Goal: Transaction & Acquisition: Subscribe to service/newsletter

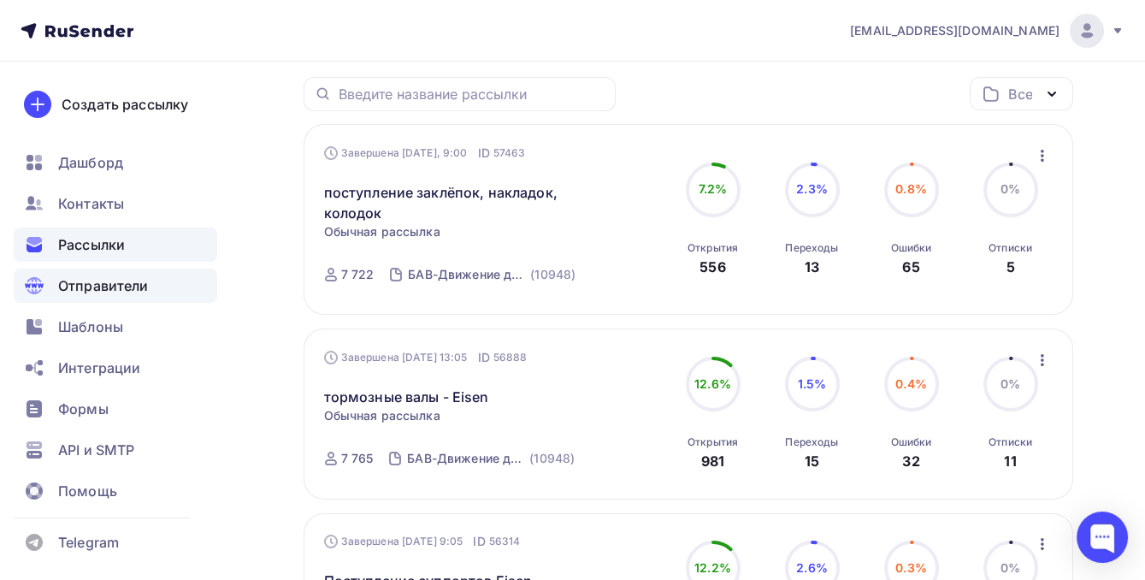
scroll to position [232, 0]
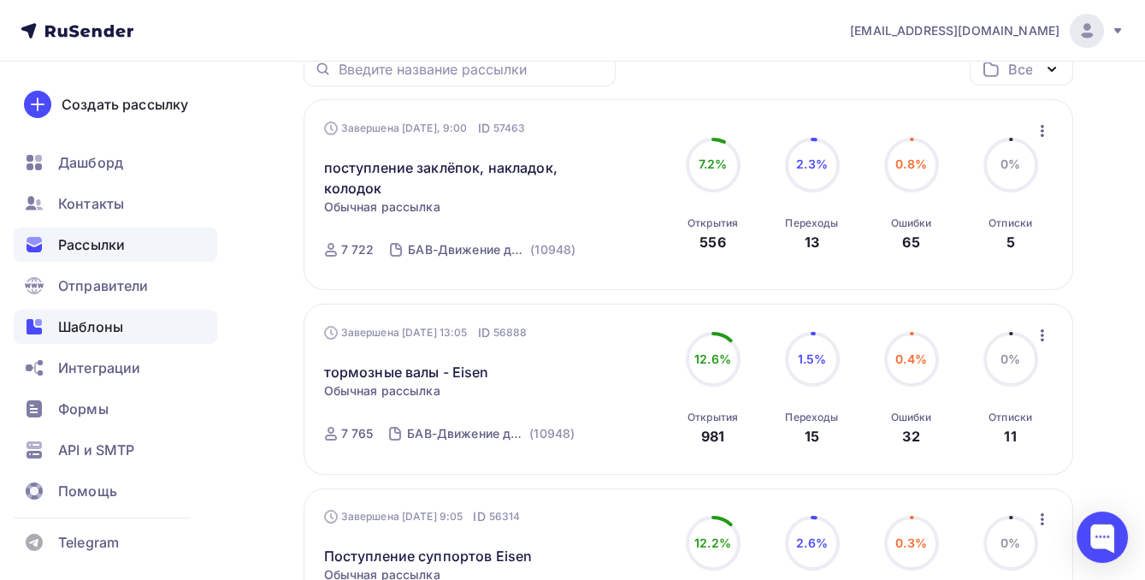
click at [89, 340] on div "Шаблоны" at bounding box center [115, 326] width 203 height 34
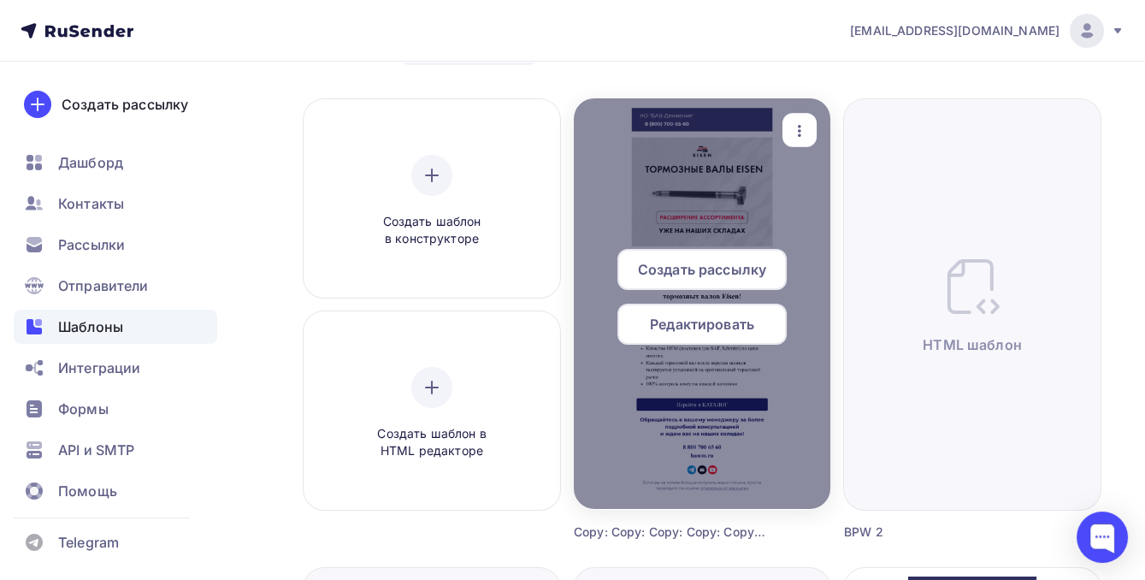
scroll to position [155, 0]
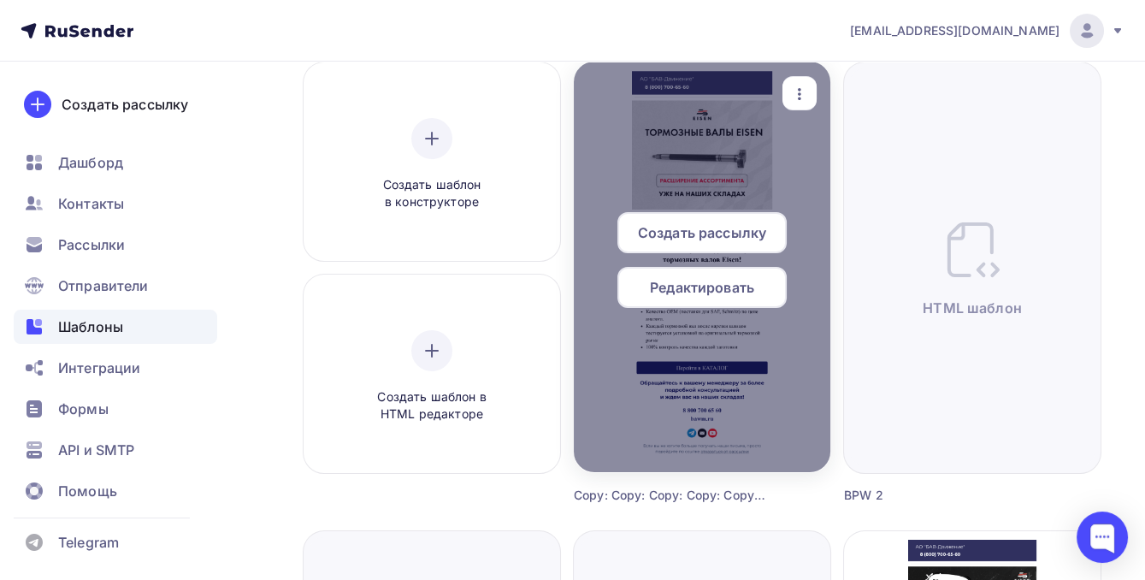
click at [801, 90] on icon "button" at bounding box center [799, 94] width 21 height 21
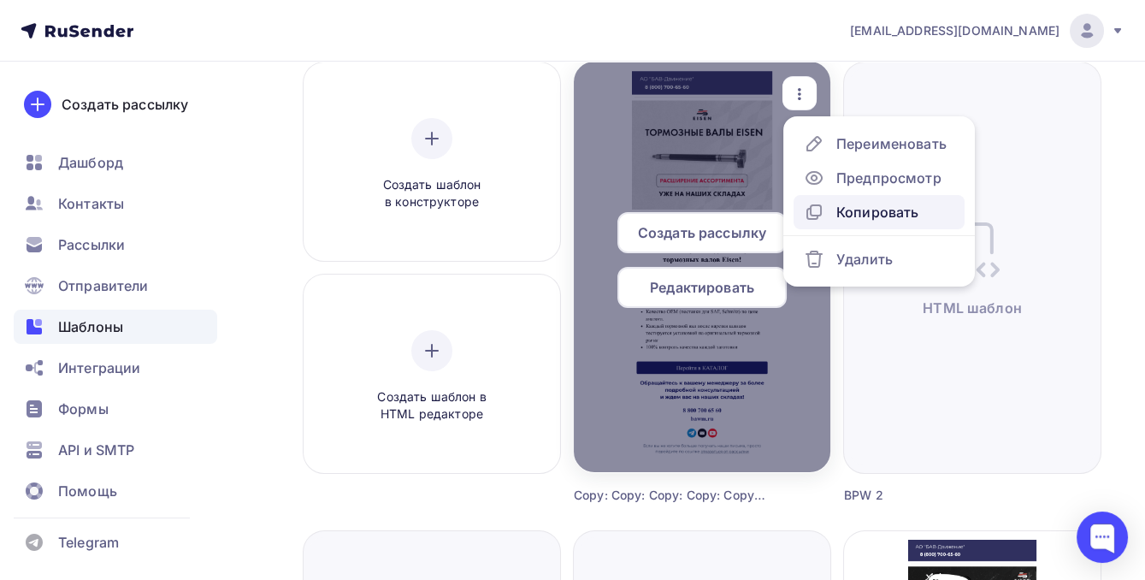
click at [841, 206] on div "Копировать" at bounding box center [877, 212] width 82 height 21
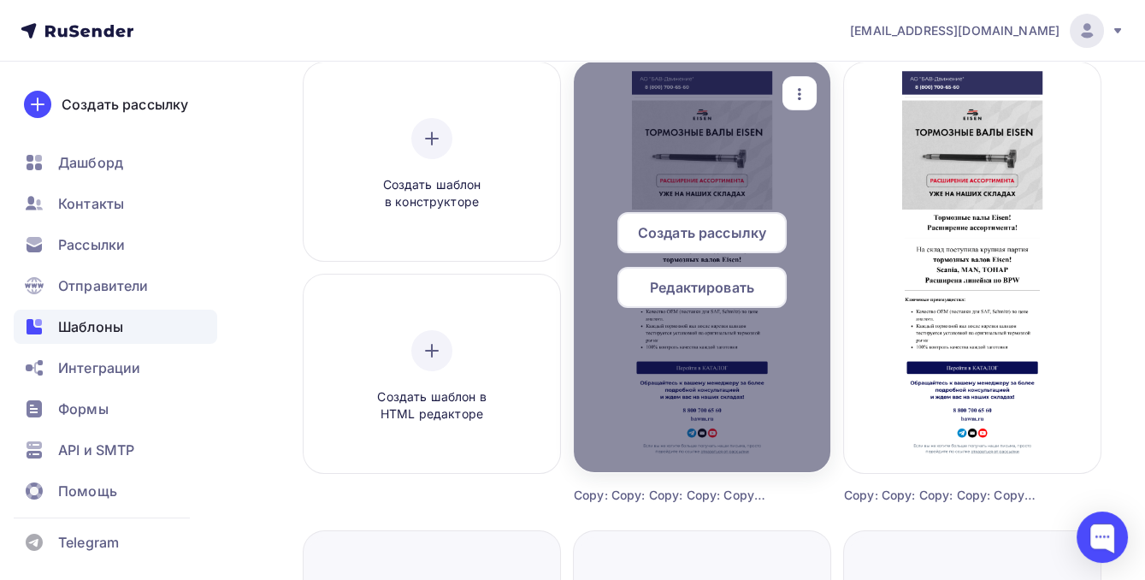
click at [697, 292] on span "Редактировать" at bounding box center [702, 287] width 104 height 21
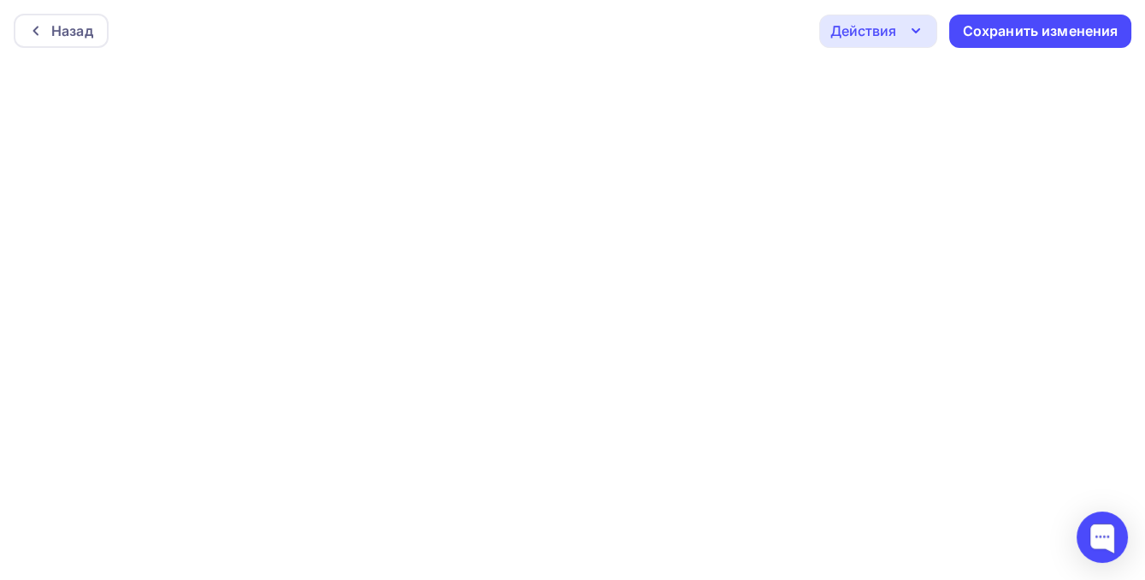
click at [927, 26] on div "Действия" at bounding box center [878, 31] width 118 height 33
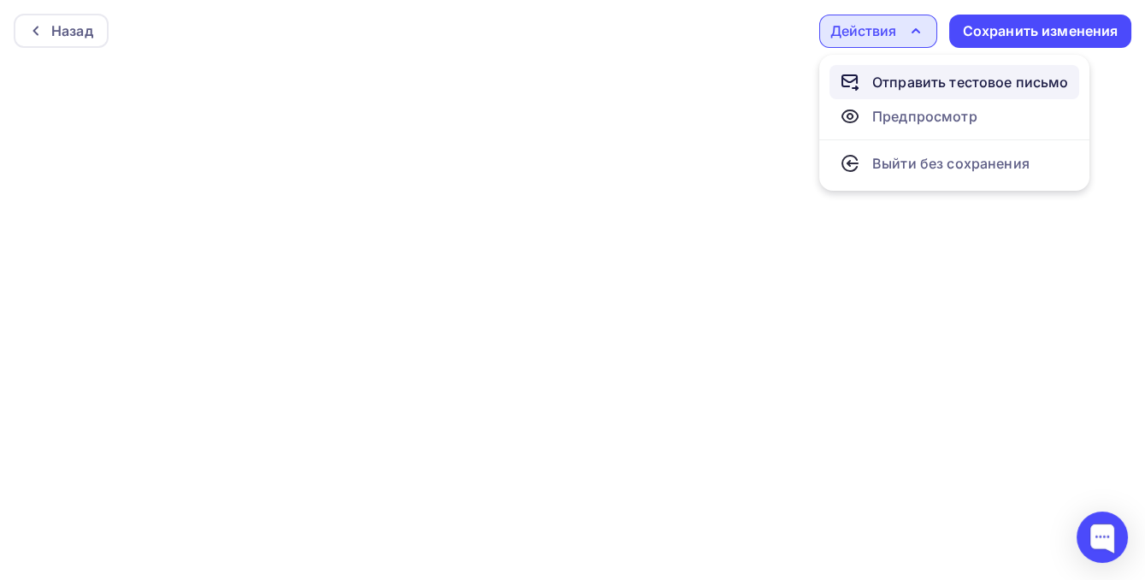
click at [920, 78] on div "Отправить тестовое письмо" at bounding box center [970, 82] width 197 height 21
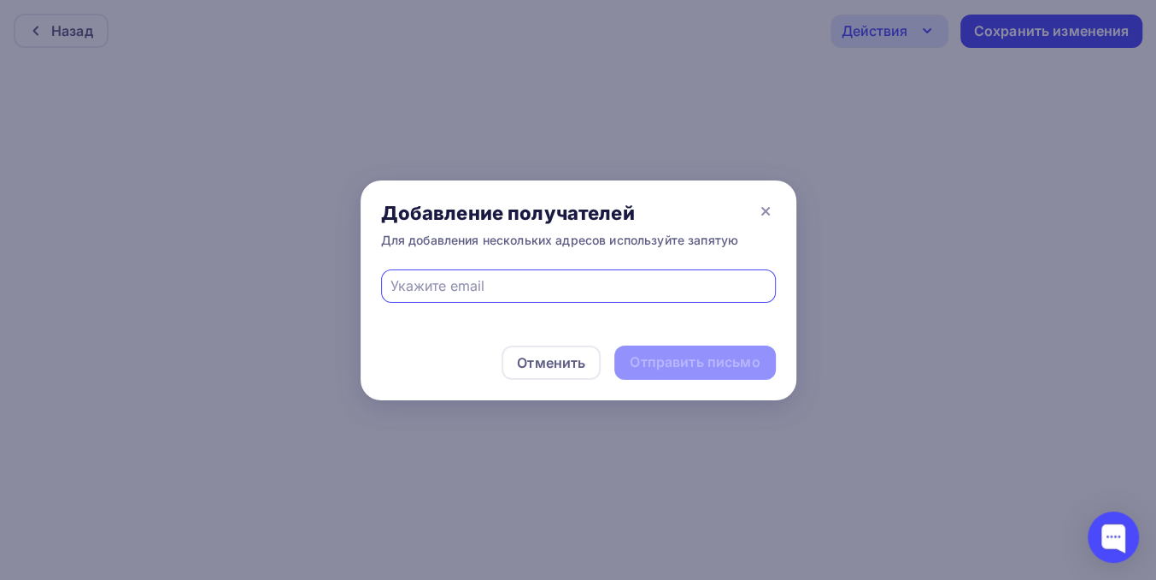
click at [569, 301] on div at bounding box center [578, 285] width 395 height 33
click at [561, 289] on input "text" at bounding box center [578, 285] width 375 height 21
type input "[EMAIL_ADDRESS][DOMAIN_NAME]"
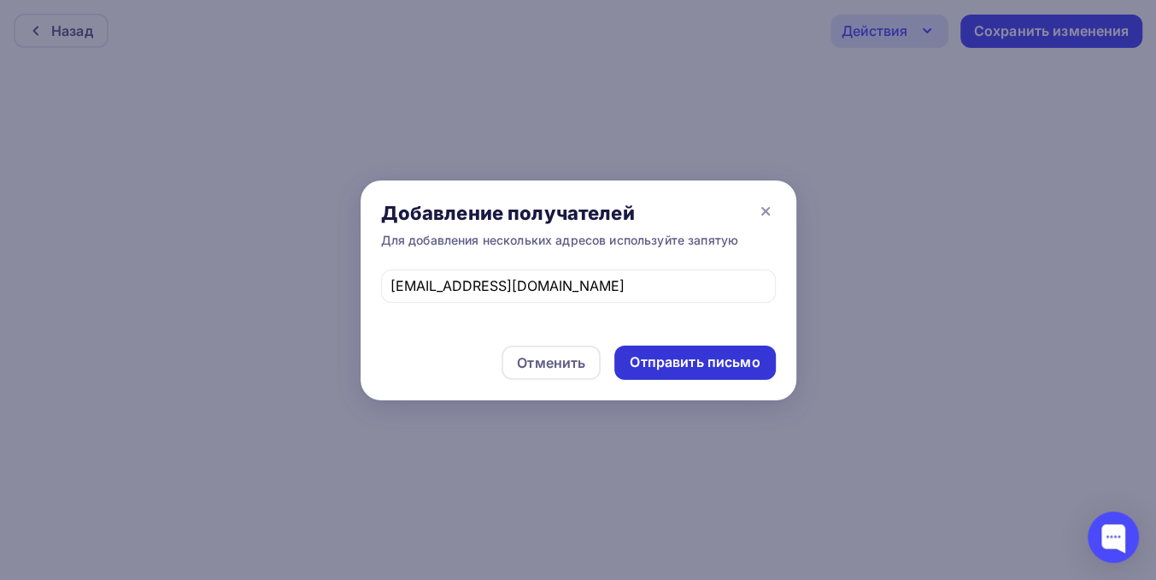
click at [677, 361] on div "Отправить письмо" at bounding box center [695, 362] width 130 height 20
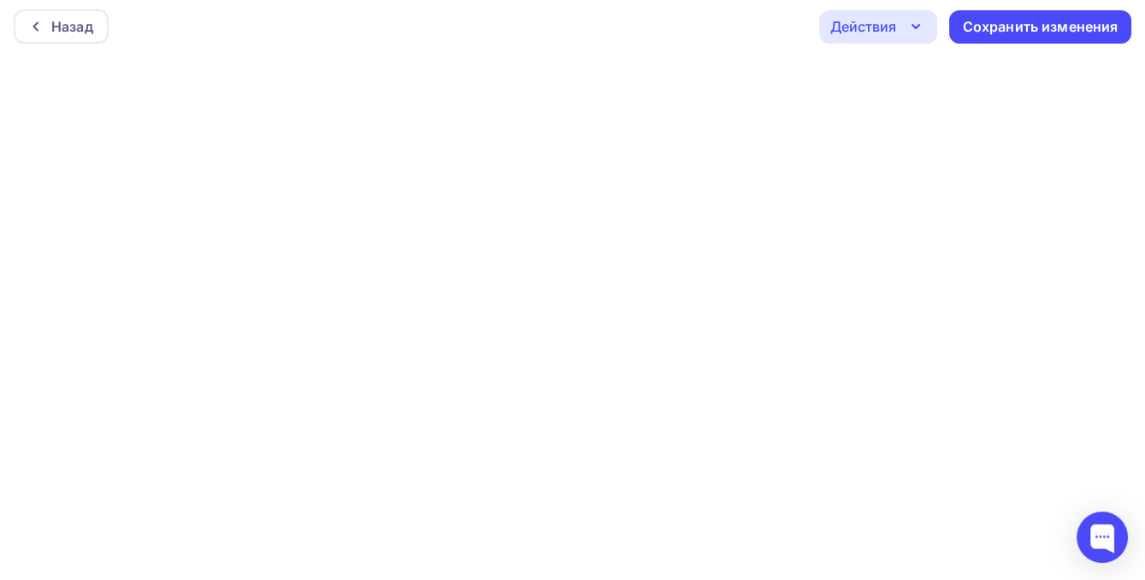
scroll to position [4, 0]
click at [1013, 29] on div "Сохранить изменения" at bounding box center [1040, 27] width 156 height 20
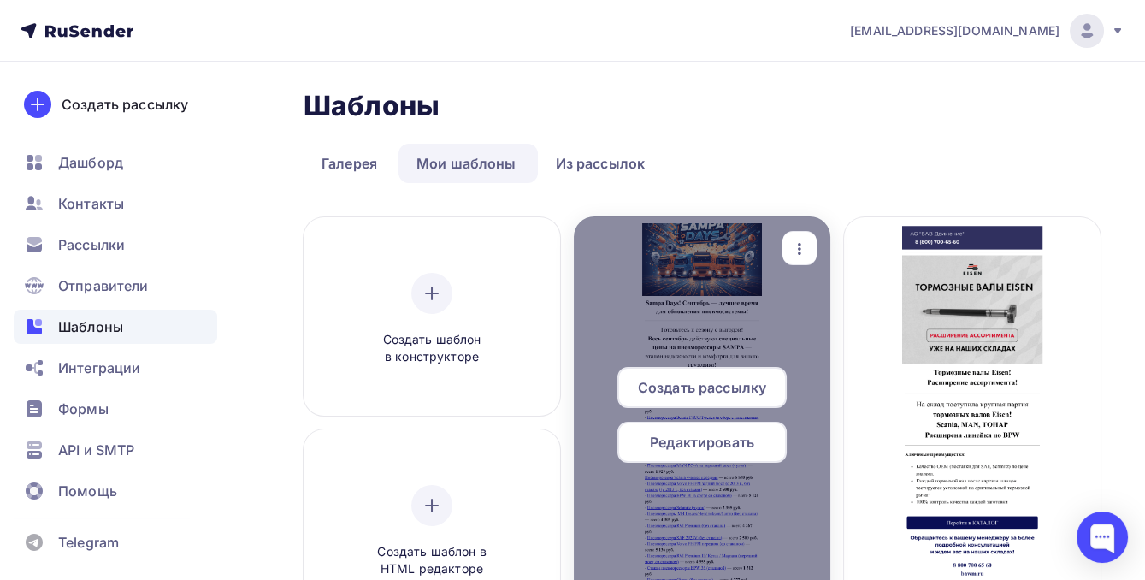
click at [686, 438] on span "Редактировать" at bounding box center [702, 442] width 104 height 21
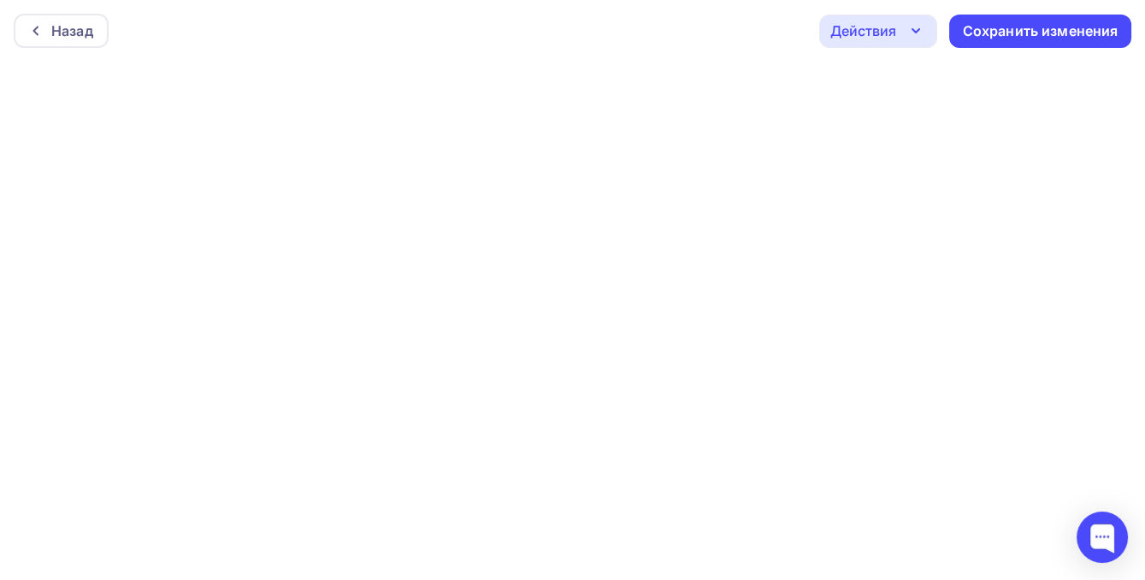
click at [909, 27] on icon "button" at bounding box center [915, 31] width 21 height 21
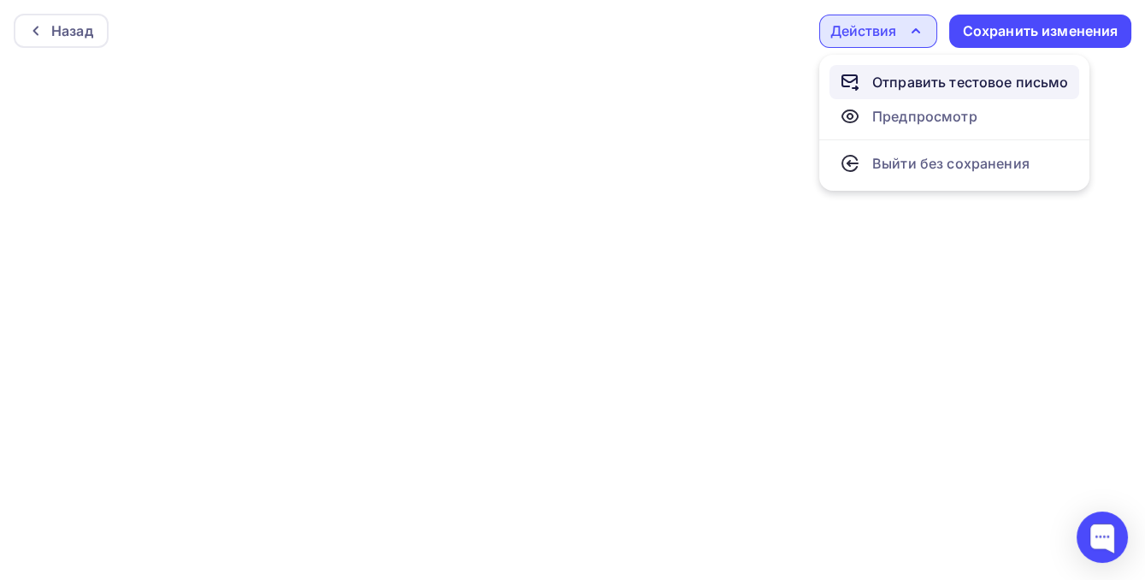
click at [893, 76] on div "Отправить тестовое письмо" at bounding box center [970, 82] width 197 height 21
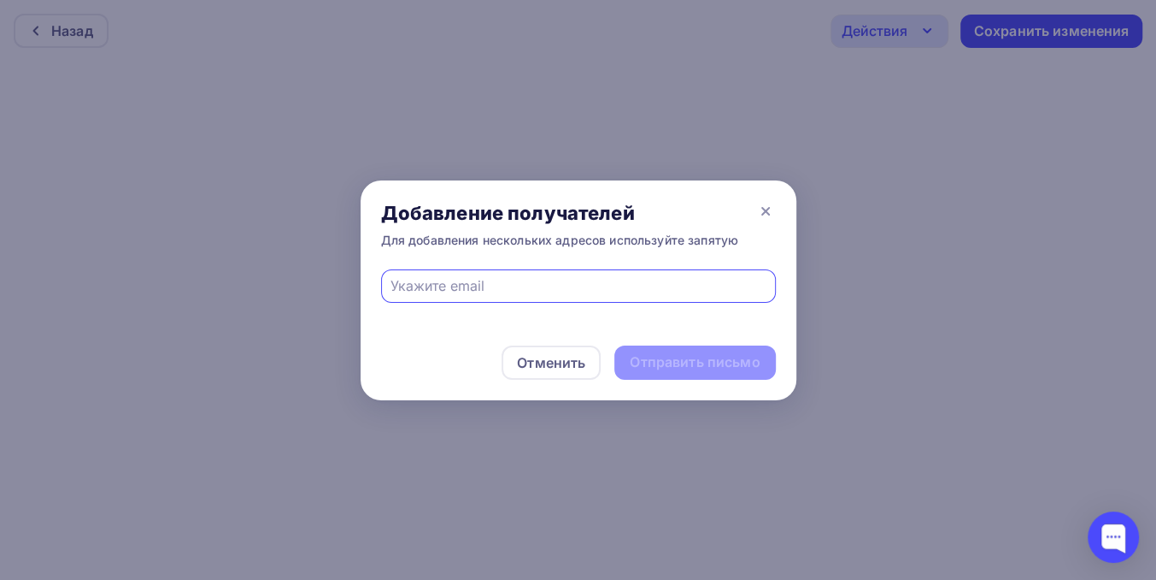
click at [564, 285] on input "text" at bounding box center [578, 285] width 375 height 21
type input "[EMAIL_ADDRESS][DOMAIN_NAME]"
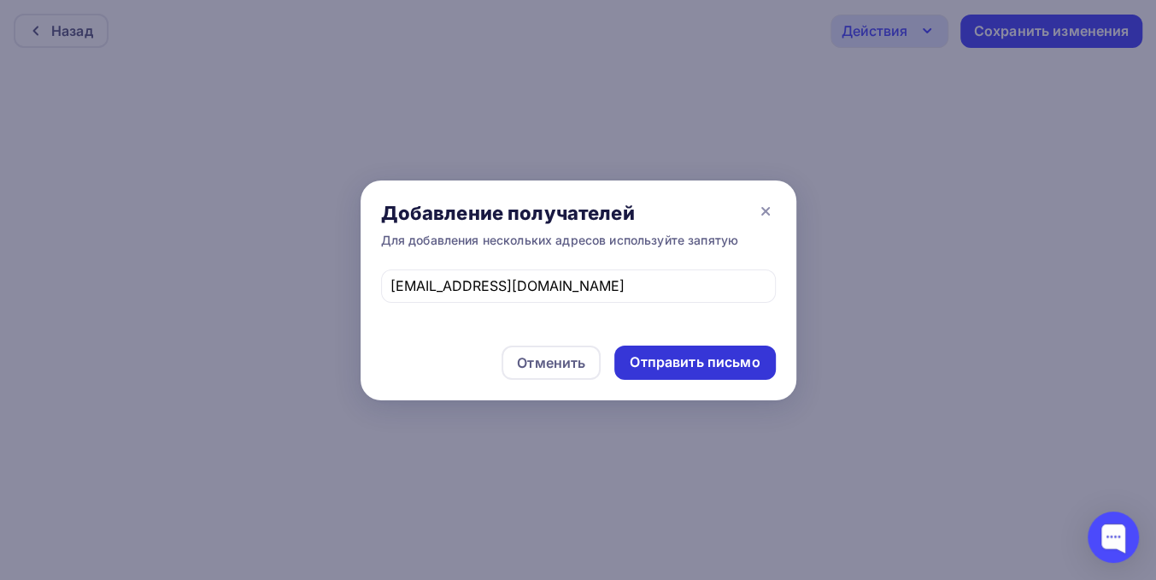
click at [645, 363] on div "Отправить письмо" at bounding box center [695, 362] width 130 height 20
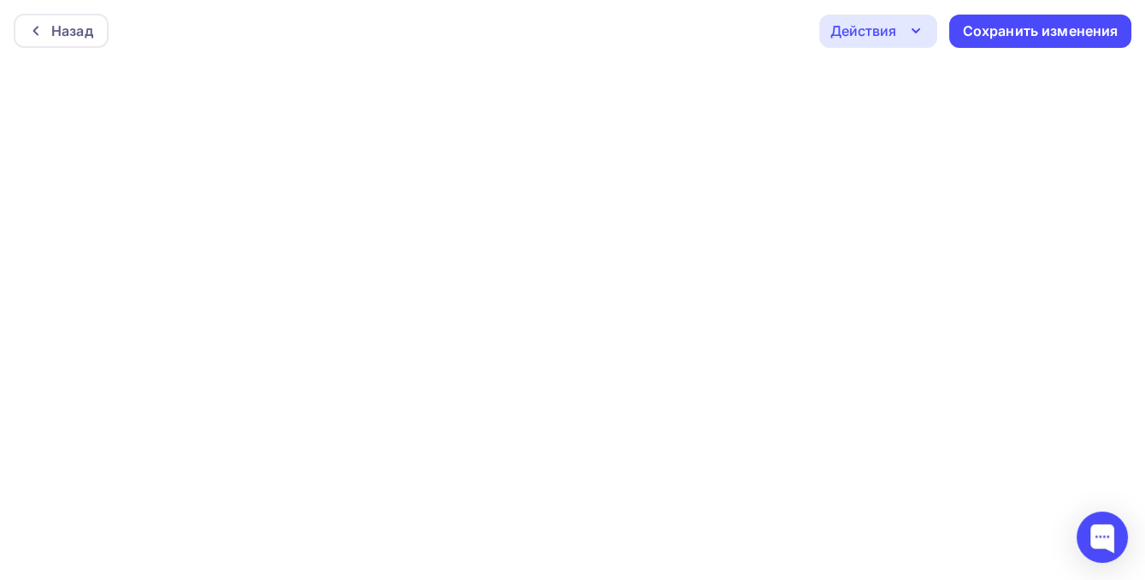
click at [898, 19] on div "Действия" at bounding box center [878, 31] width 118 height 33
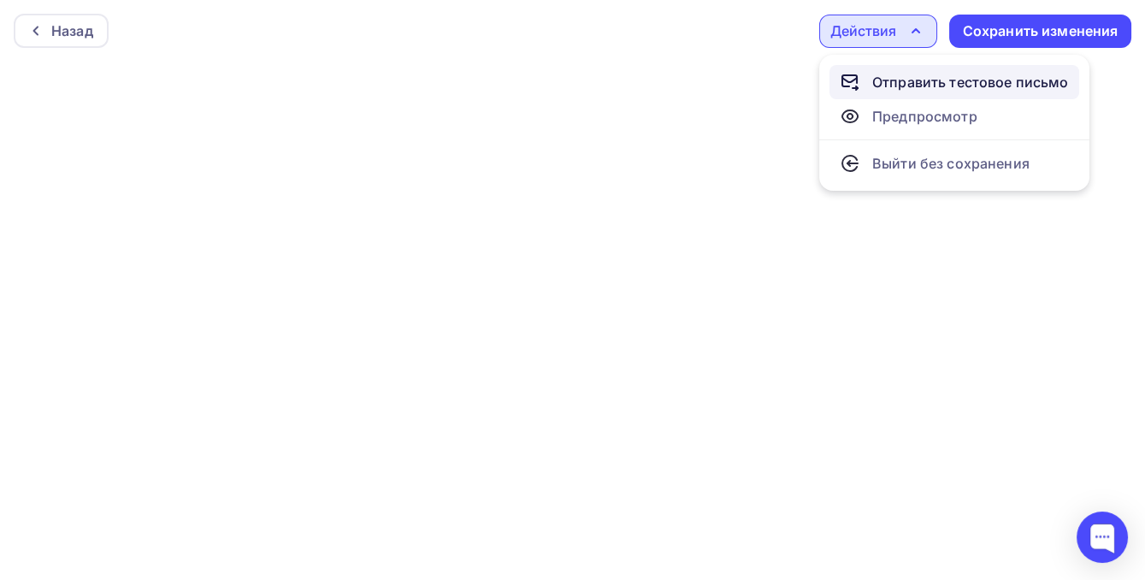
click at [893, 88] on div "Отправить тестовое письмо" at bounding box center [970, 82] width 197 height 21
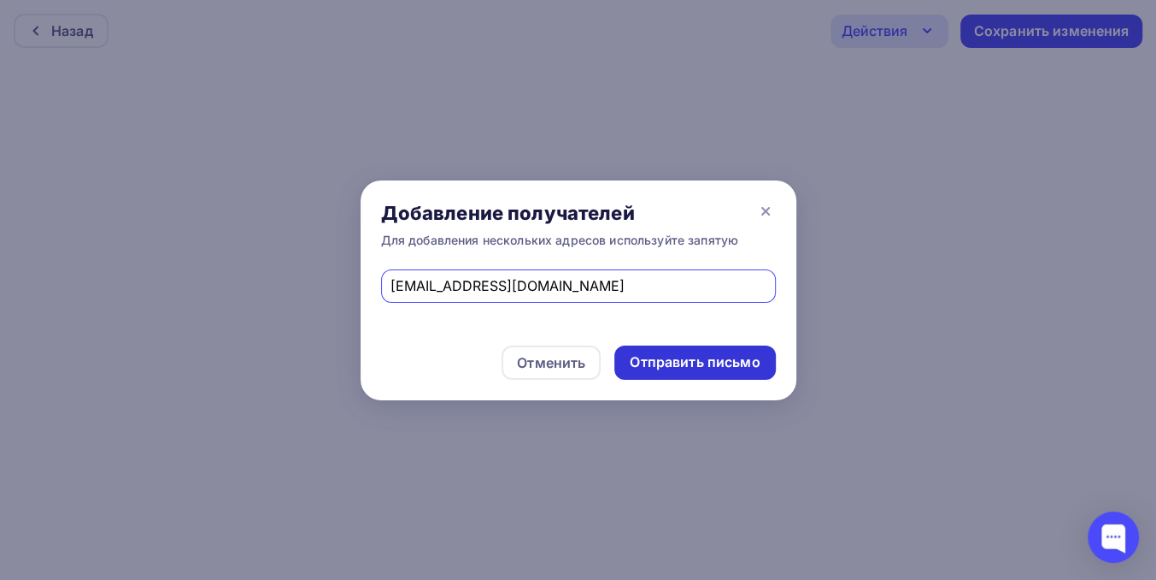
click at [668, 361] on div "Отправить письмо" at bounding box center [695, 362] width 130 height 20
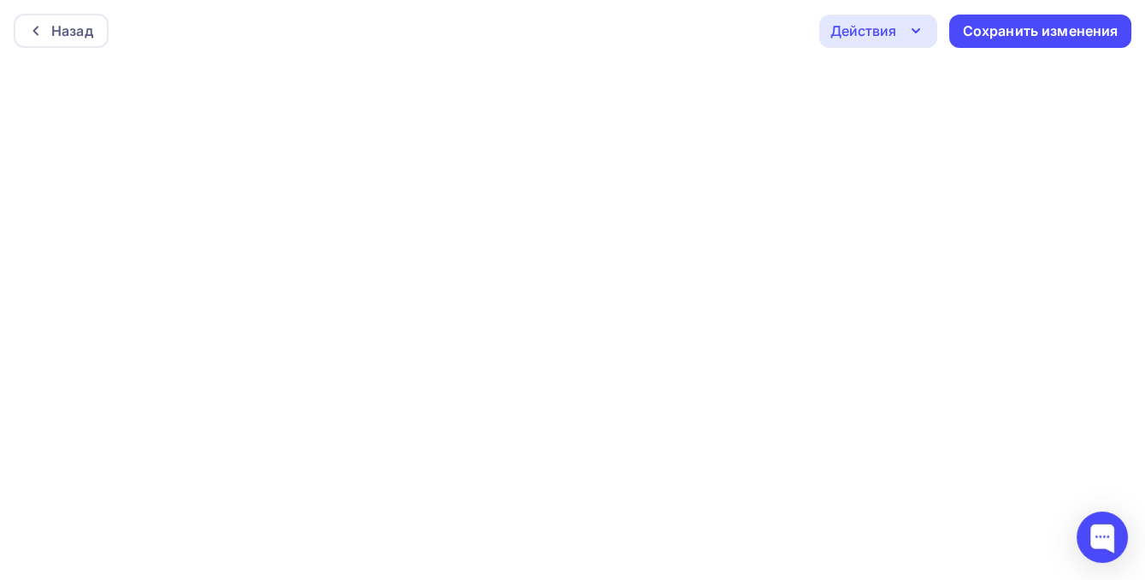
click at [861, 34] on div "Действия" at bounding box center [863, 31] width 66 height 21
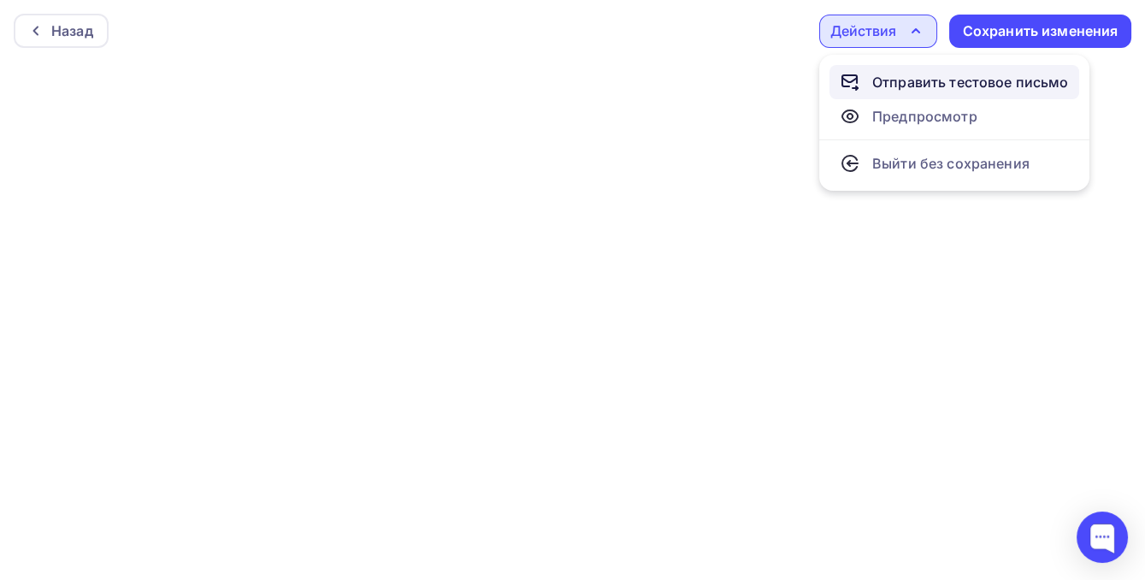
click at [884, 84] on div "Отправить тестовое письмо" at bounding box center [970, 82] width 197 height 21
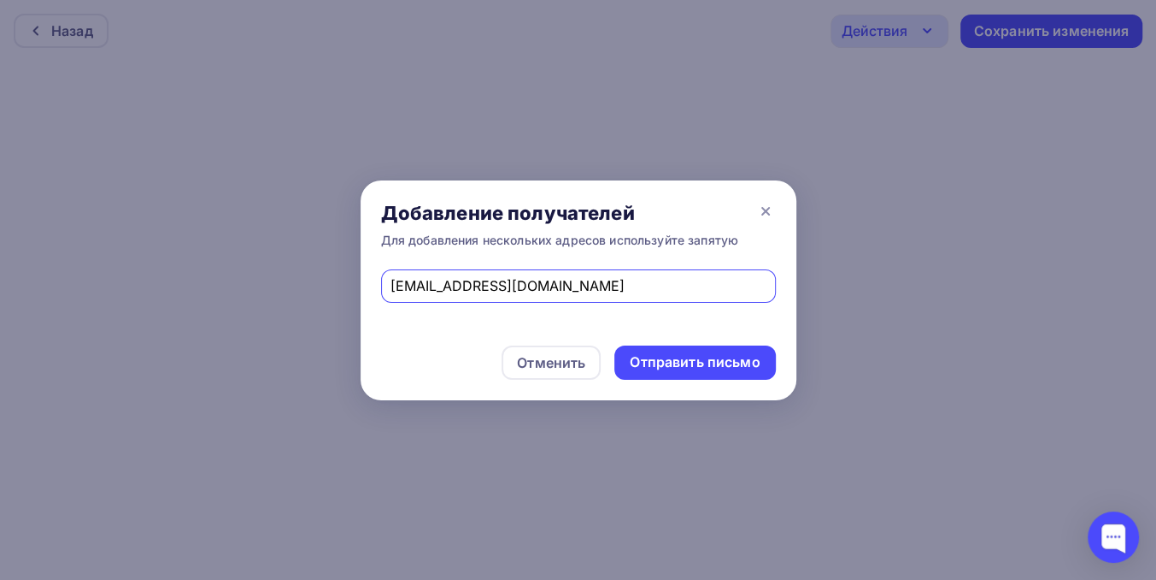
drag, startPoint x: 606, startPoint y: 285, endPoint x: 282, endPoint y: 297, distance: 324.2
click at [282, 297] on div "Добавление получателей Для добавления нескольких адресов используйте запятую [E…" at bounding box center [578, 290] width 1156 height 580
click at [549, 363] on div "Отменить" at bounding box center [551, 362] width 68 height 21
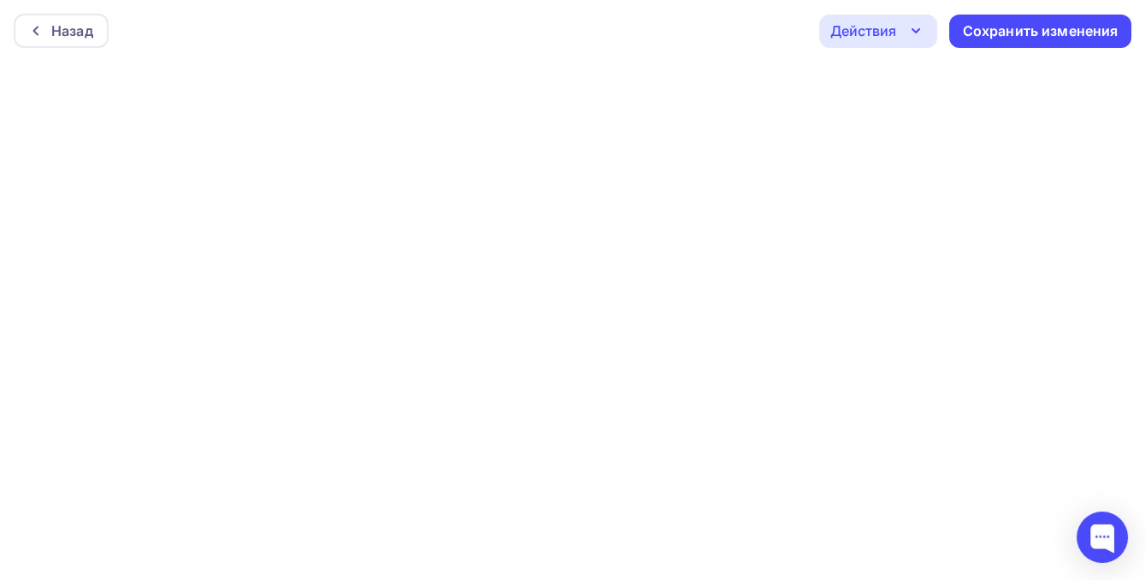
click at [888, 31] on div "Действия" at bounding box center [863, 31] width 66 height 21
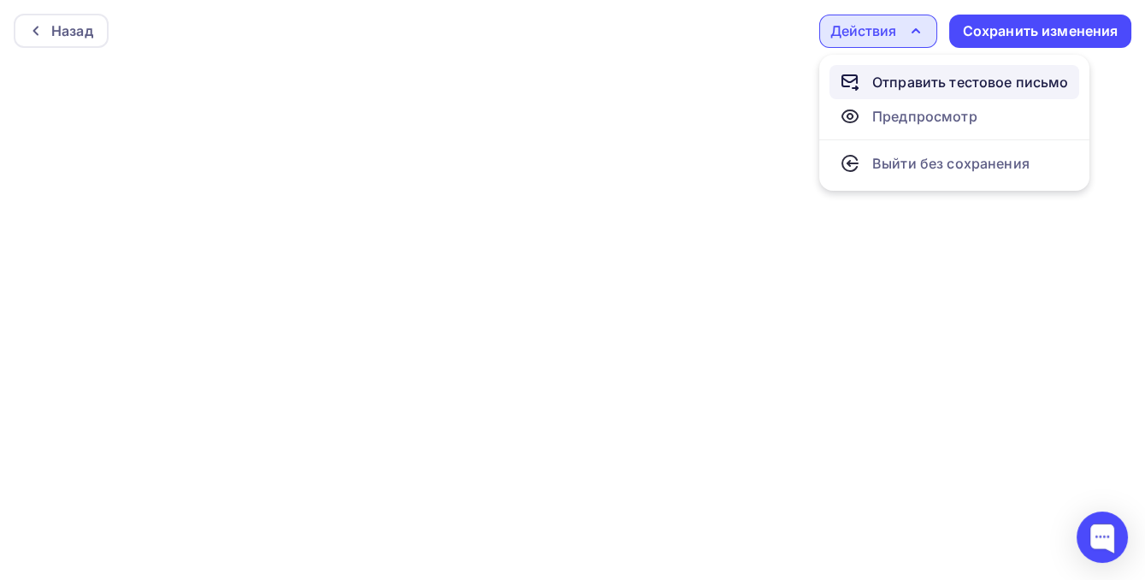
click at [900, 81] on div "Отправить тестовое письмо" at bounding box center [970, 82] width 197 height 21
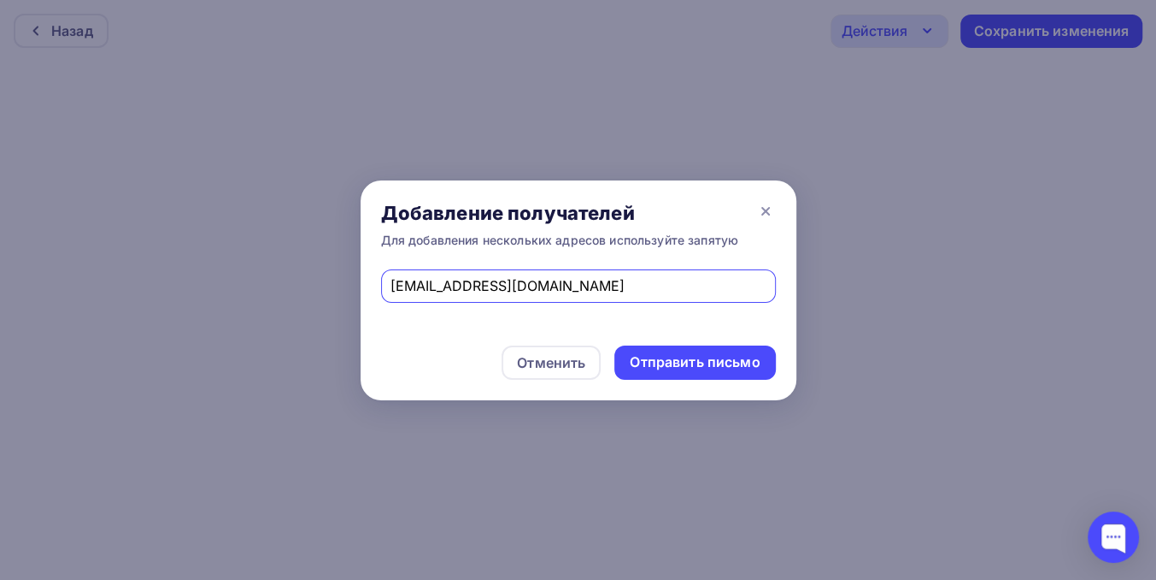
drag, startPoint x: 571, startPoint y: 280, endPoint x: 280, endPoint y: 274, distance: 290.7
click at [280, 274] on div "Добавление получателей Для добавления нескольких адресов используйте запятую [E…" at bounding box center [578, 290] width 1156 height 580
paste input "d.kolosov@tpas"
type input "[EMAIL_ADDRESS][DOMAIN_NAME]"
click at [697, 363] on div "Отправить письмо" at bounding box center [695, 362] width 130 height 20
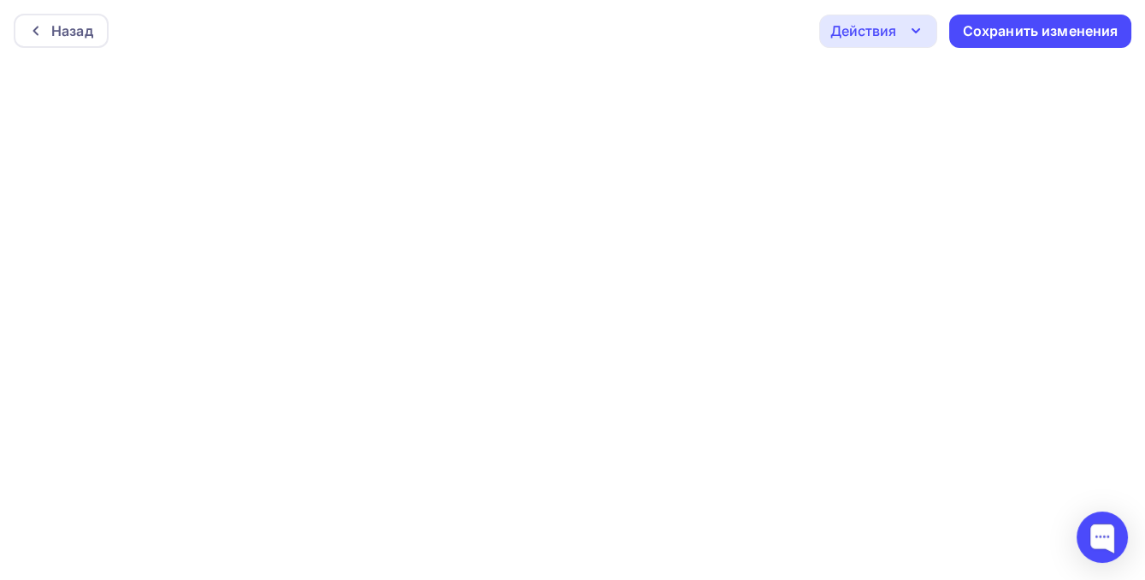
click at [880, 36] on div "Действия" at bounding box center [863, 31] width 66 height 21
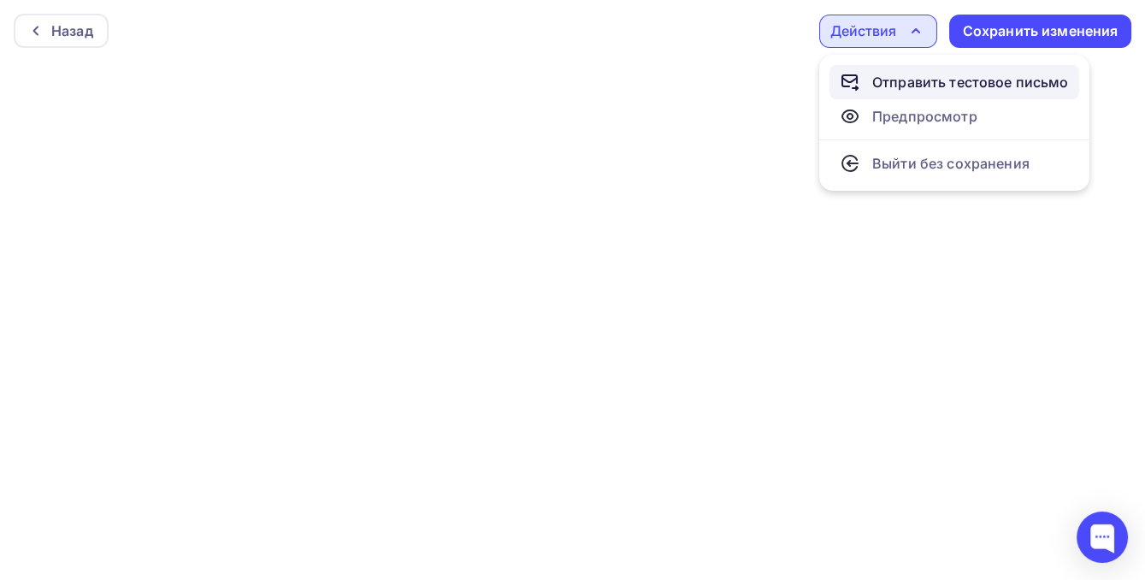
click at [856, 89] on icon at bounding box center [849, 82] width 21 height 21
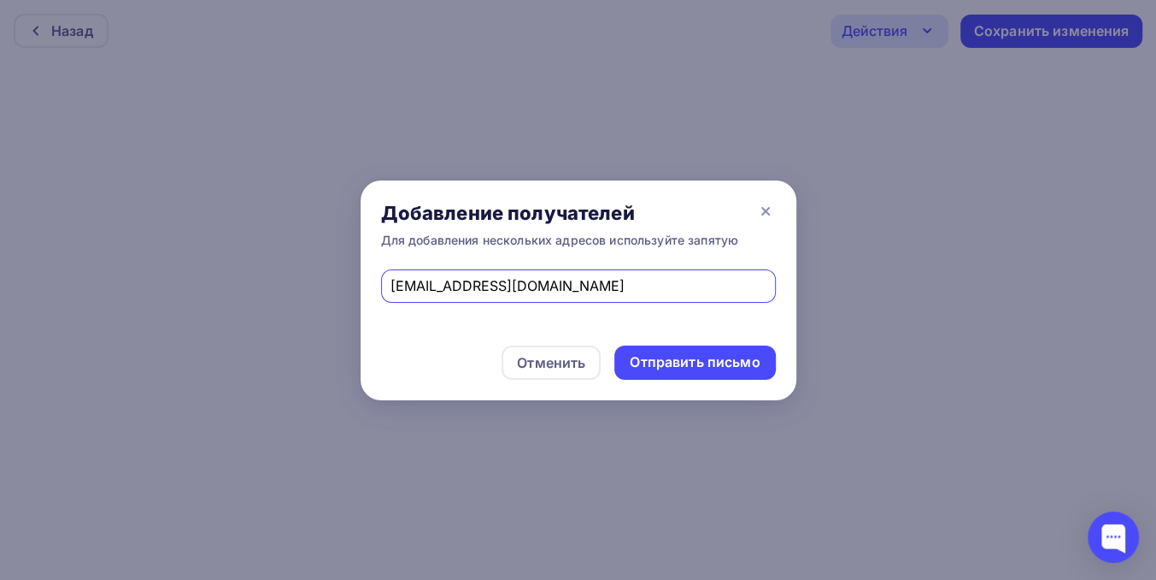
drag, startPoint x: 527, startPoint y: 285, endPoint x: 296, endPoint y: 288, distance: 230.8
click at [298, 288] on div "Добавление получателей Для добавления нескольких адресов используйте запятую [E…" at bounding box center [578, 290] width 1156 height 580
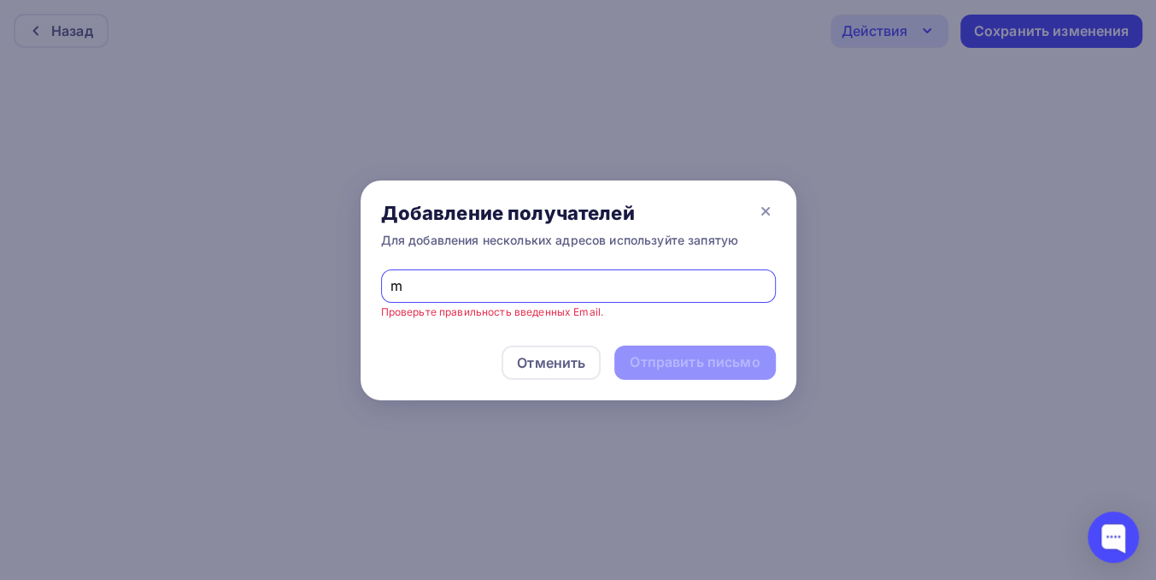
type input "[EMAIL_ADDRESS][DOMAIN_NAME]"
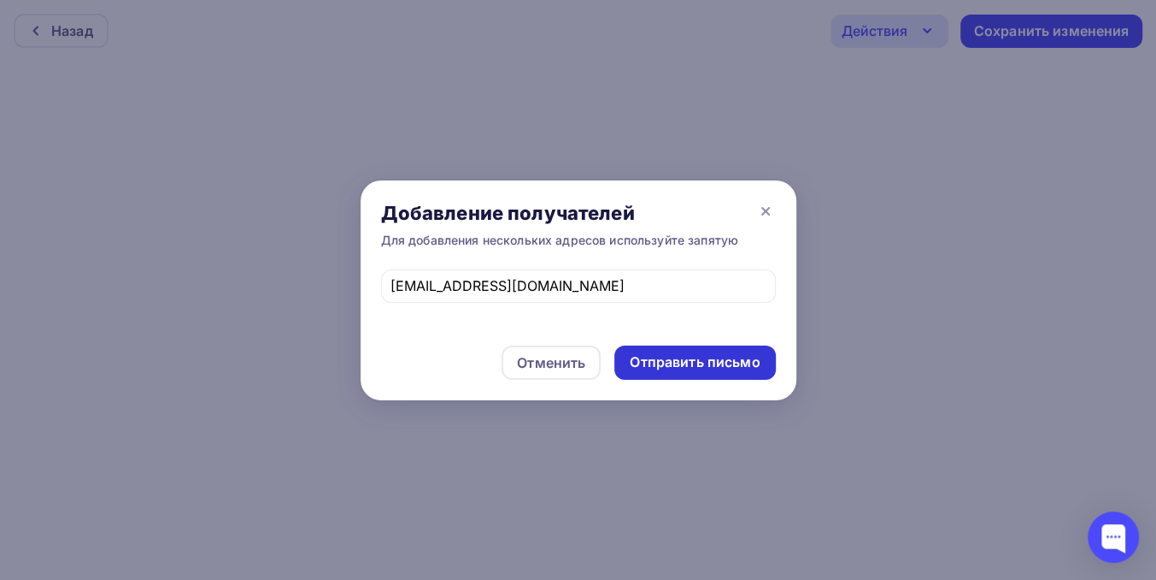
click at [674, 362] on div "Отправить письмо" at bounding box center [695, 362] width 130 height 20
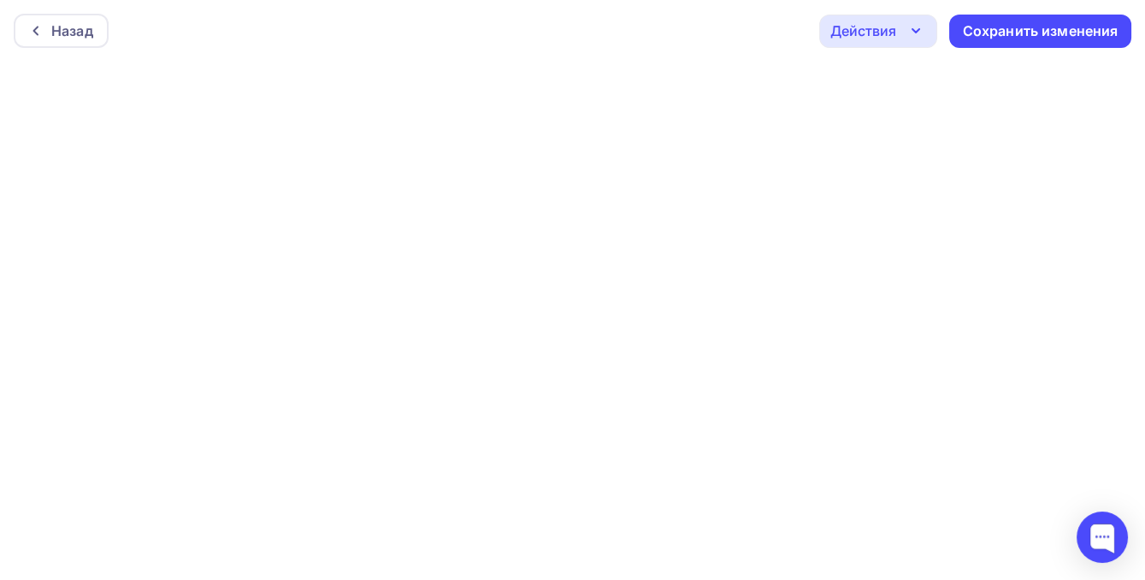
click at [916, 27] on icon "button" at bounding box center [915, 31] width 21 height 21
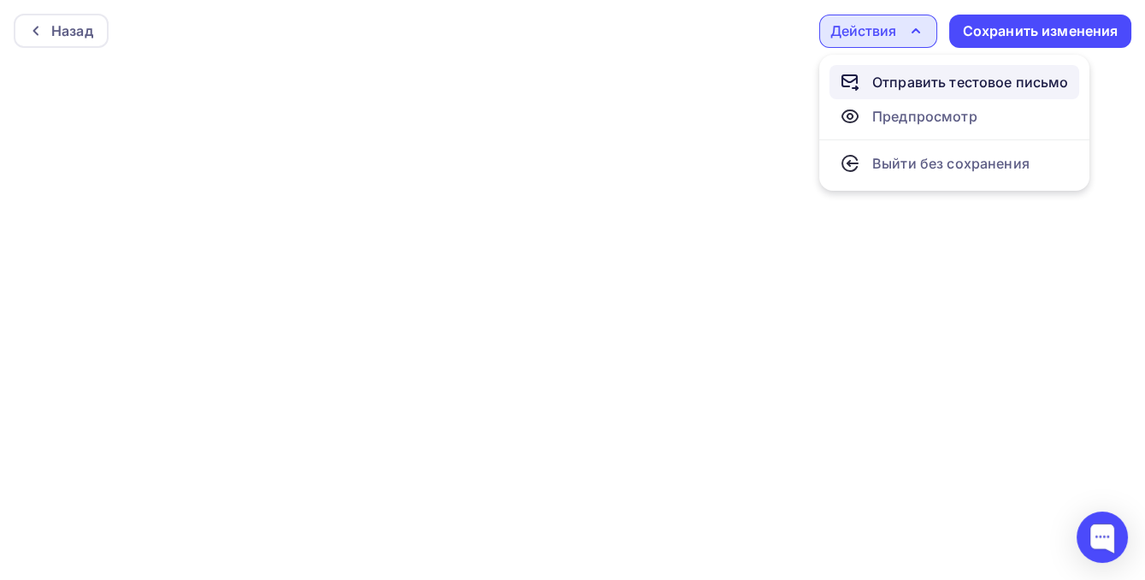
click at [897, 79] on div "Отправить тестовое письмо" at bounding box center [970, 82] width 197 height 21
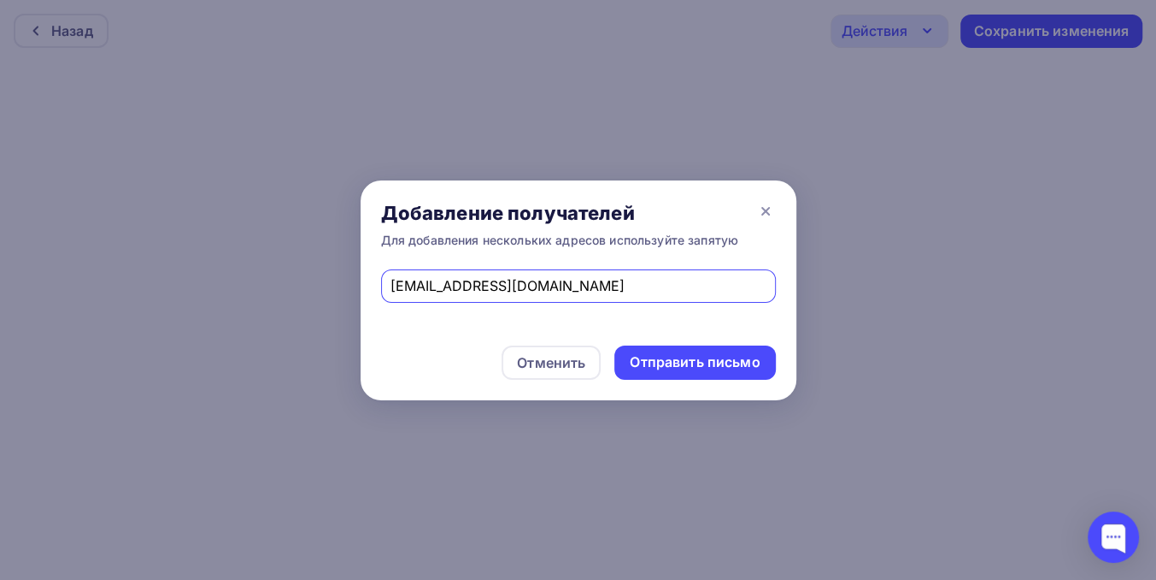
drag, startPoint x: 568, startPoint y: 295, endPoint x: 335, endPoint y: 300, distance: 232.6
click at [335, 301] on div "Добавление получателей Для добавления нескольких адресов используйте запятую [E…" at bounding box center [578, 290] width 1156 height 580
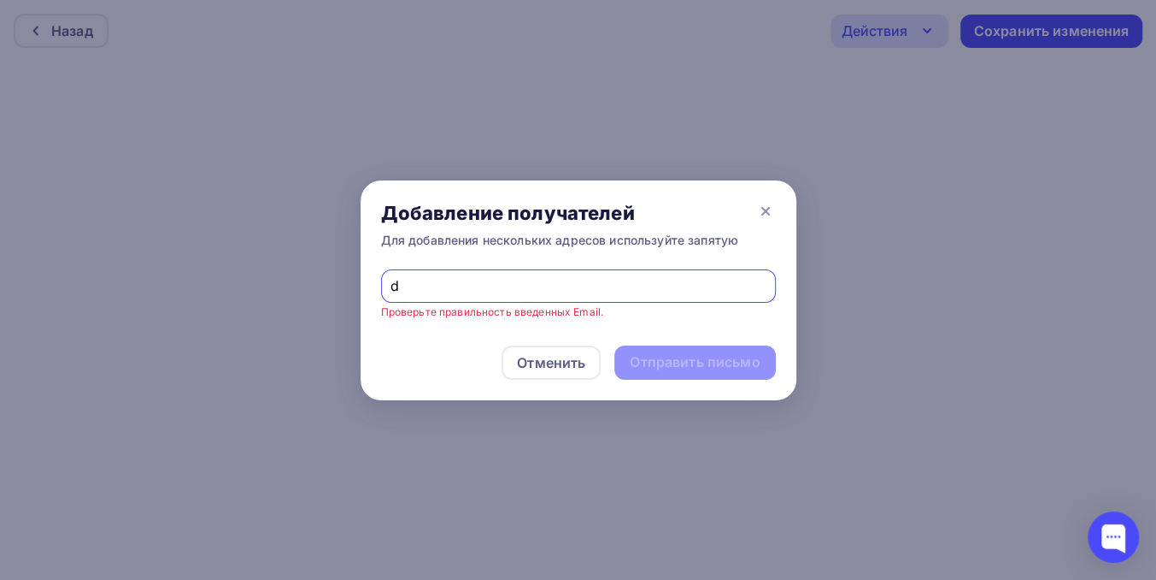
type input "[EMAIL_ADDRESS][DOMAIN_NAME]"
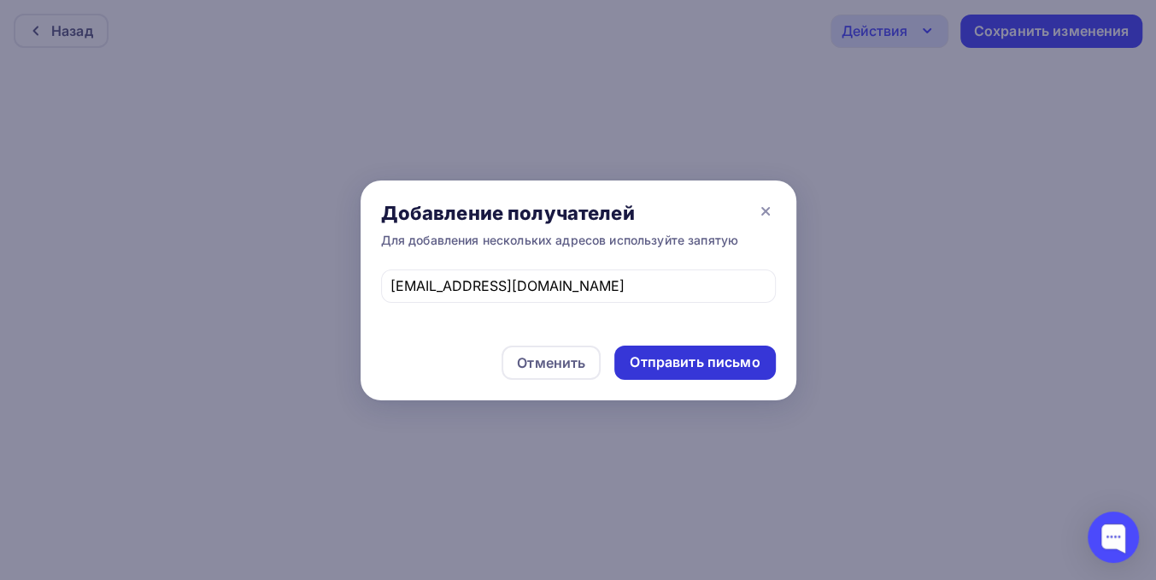
click at [655, 362] on div "Отправить письмо" at bounding box center [695, 362] width 130 height 20
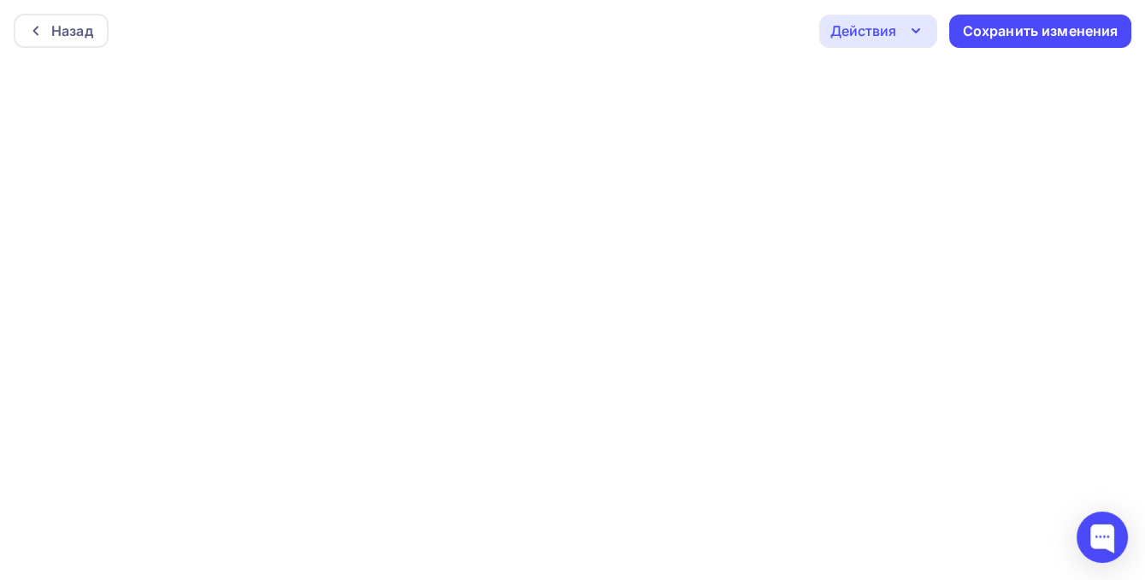
click at [900, 38] on div "Действия" at bounding box center [878, 31] width 118 height 33
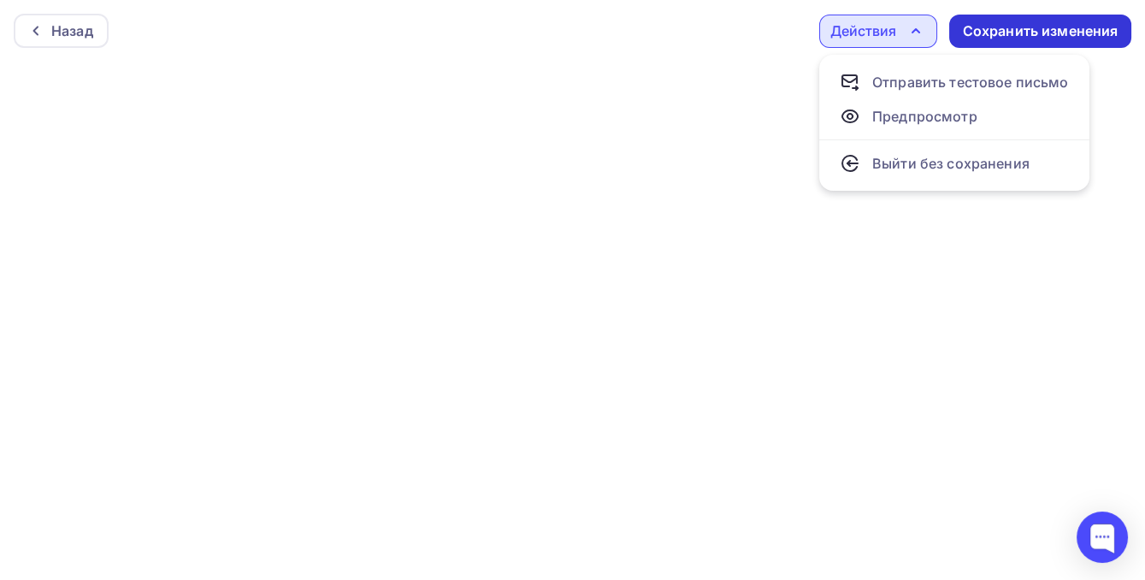
click at [1009, 35] on div "Сохранить изменения" at bounding box center [1040, 31] width 156 height 20
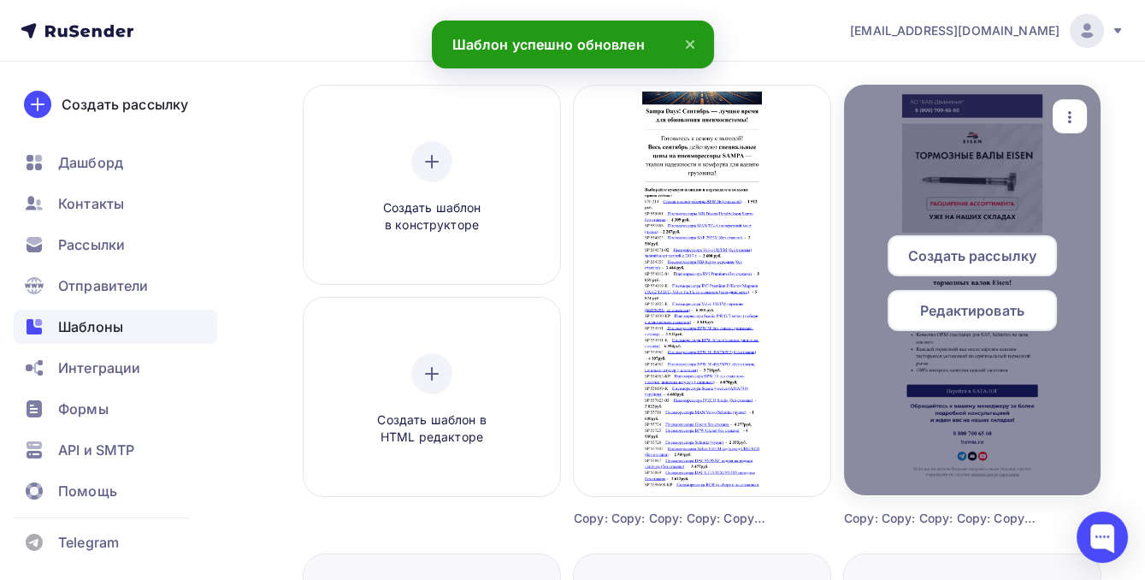
scroll to position [155, 0]
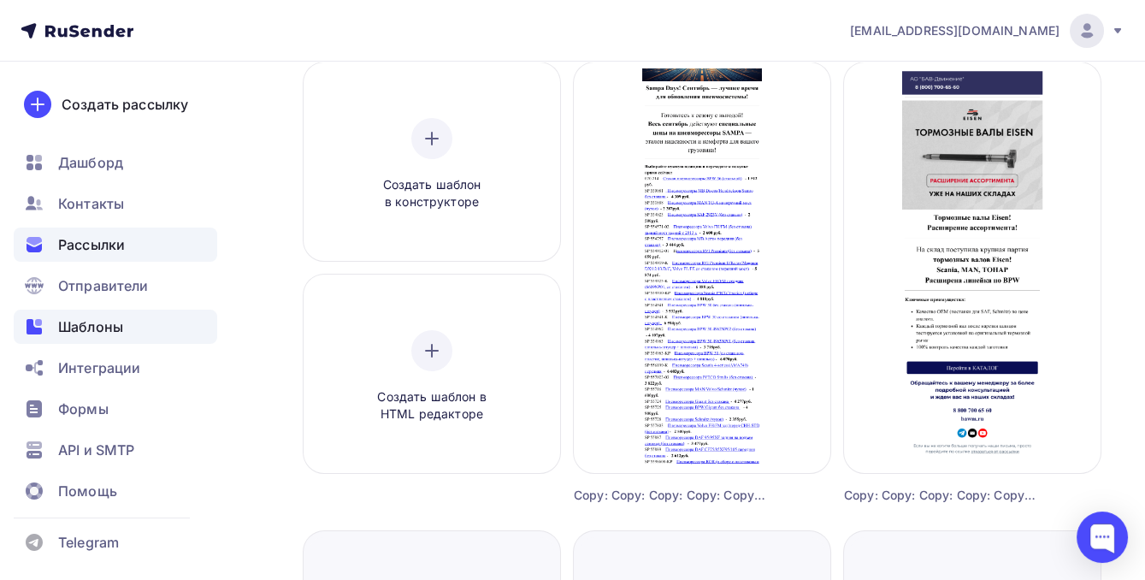
click at [92, 244] on span "Рассылки" at bounding box center [91, 244] width 67 height 21
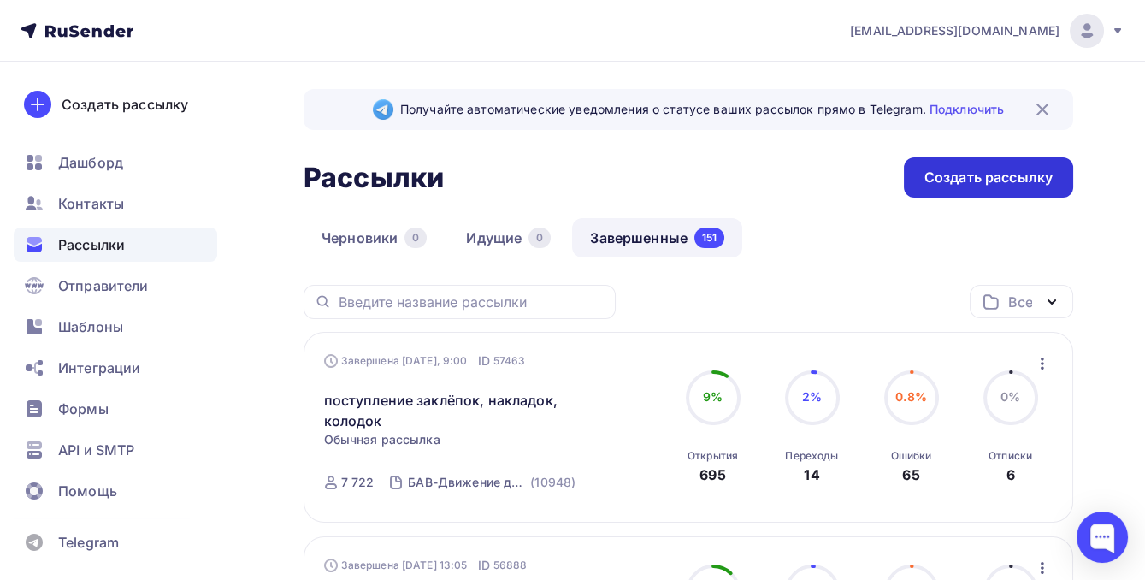
click at [951, 177] on div "Создать рассылку" at bounding box center [988, 178] width 128 height 20
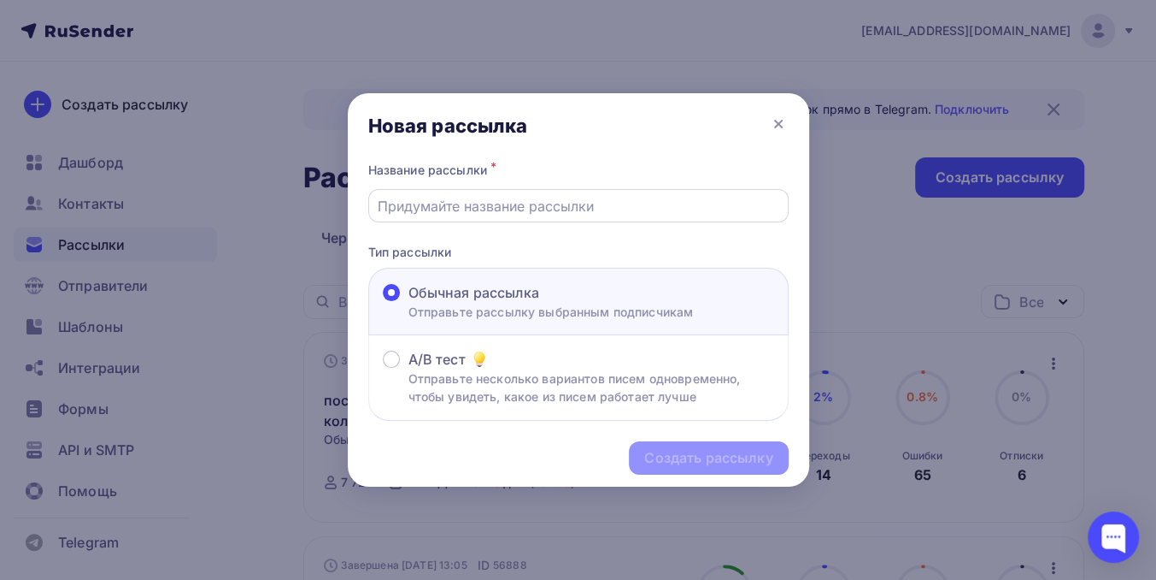
click at [684, 205] on input "text" at bounding box center [578, 206] width 401 height 21
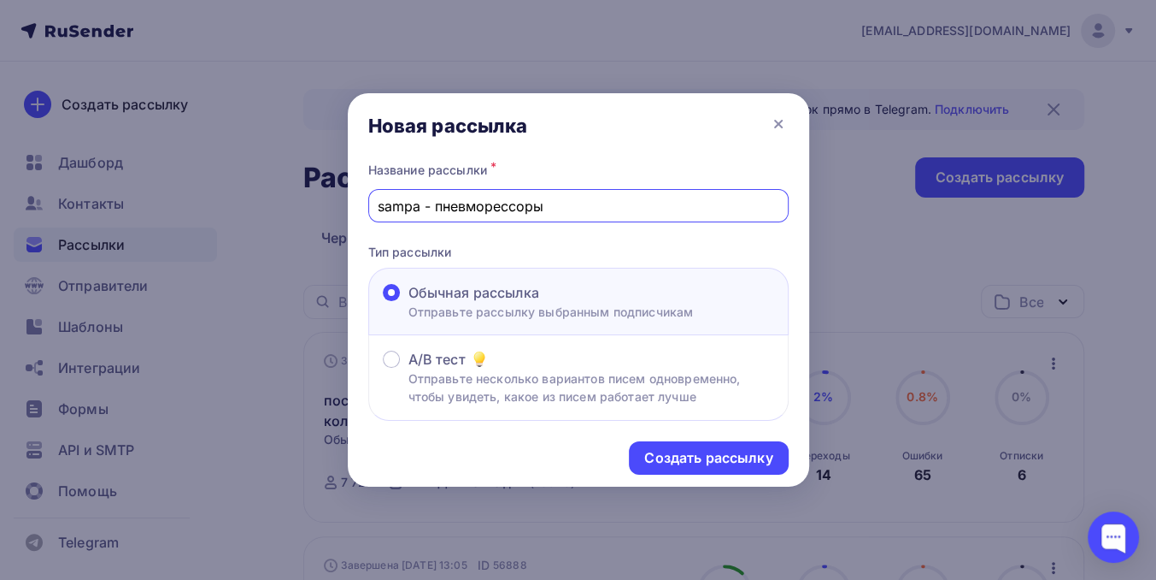
type input "sampa - пневморессоры"
click at [697, 442] on div "Создать рассылку" at bounding box center [579, 458] width 462 height 74
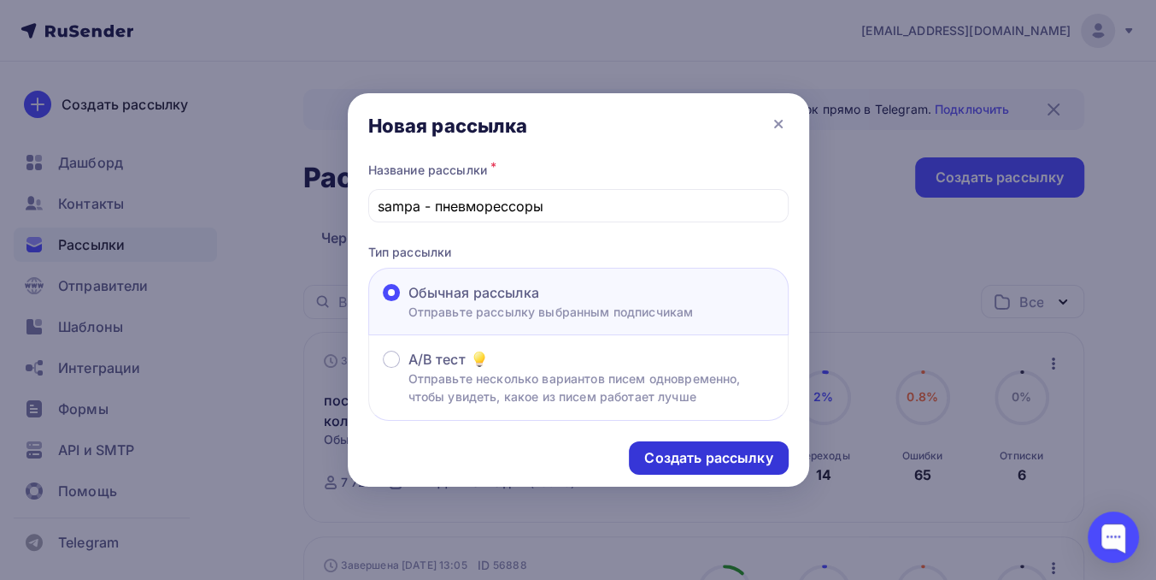
click at [697, 443] on div "Создать рассылку" at bounding box center [708, 457] width 159 height 33
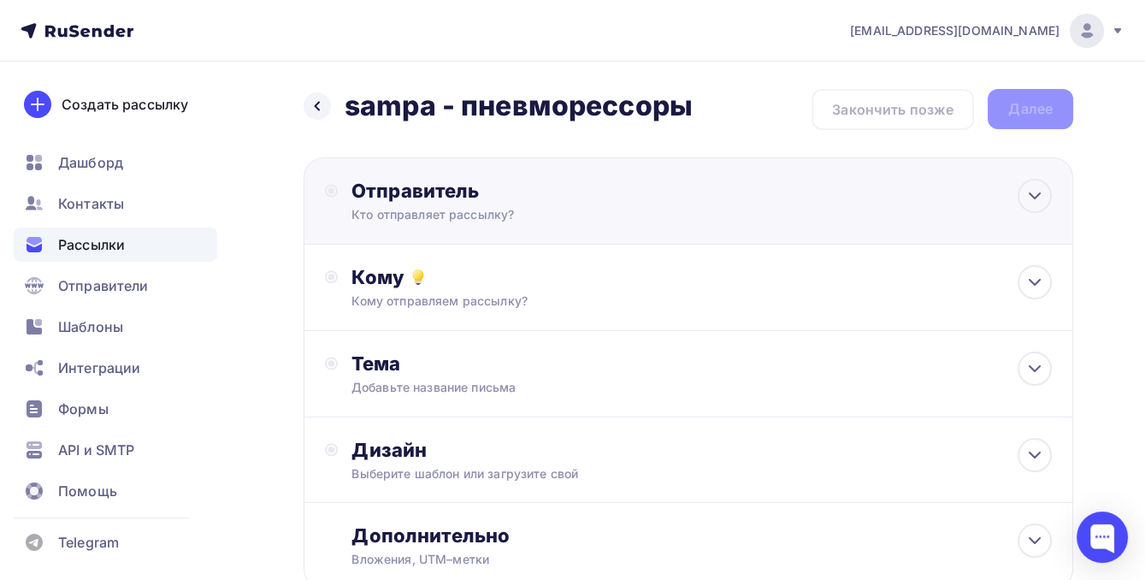
click at [474, 227] on div "Отправитель Кто отправляет рассылку? Email * [EMAIL_ADDRESS][DOMAIN_NAME] [EMAI…" at bounding box center [687, 200] width 769 height 87
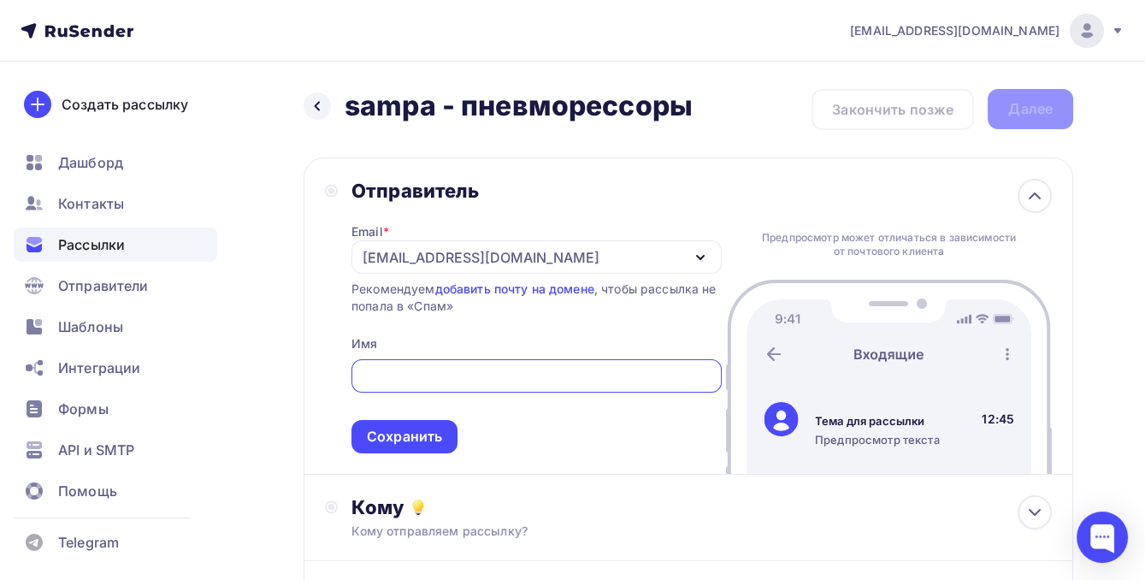
click at [429, 262] on div "[EMAIL_ADDRESS][DOMAIN_NAME]" at bounding box center [480, 257] width 237 height 21
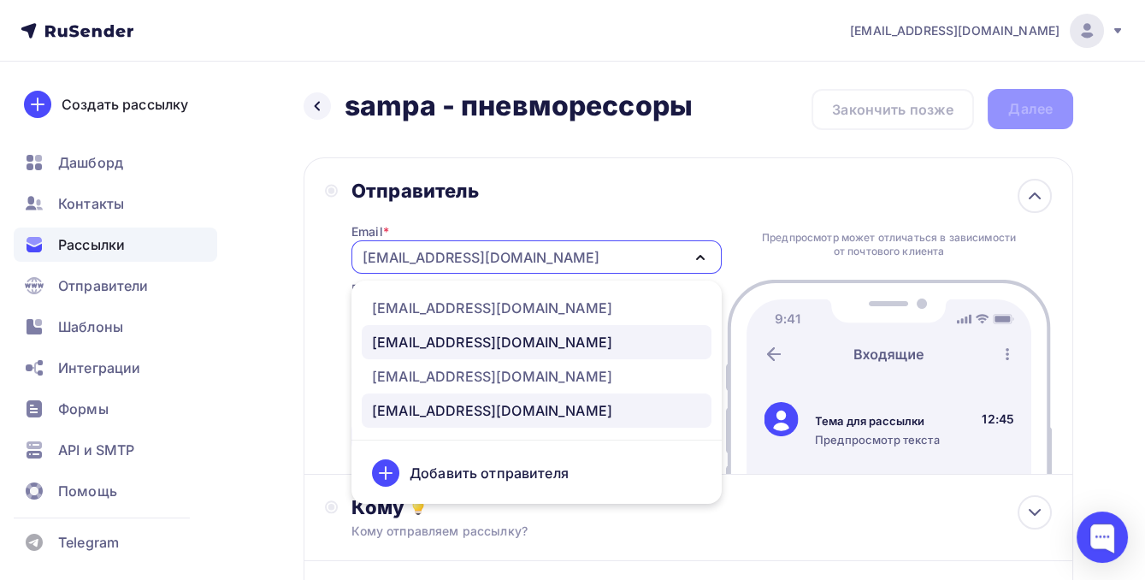
click at [427, 338] on div "[EMAIL_ADDRESS][DOMAIN_NAME]" at bounding box center [492, 342] width 240 height 21
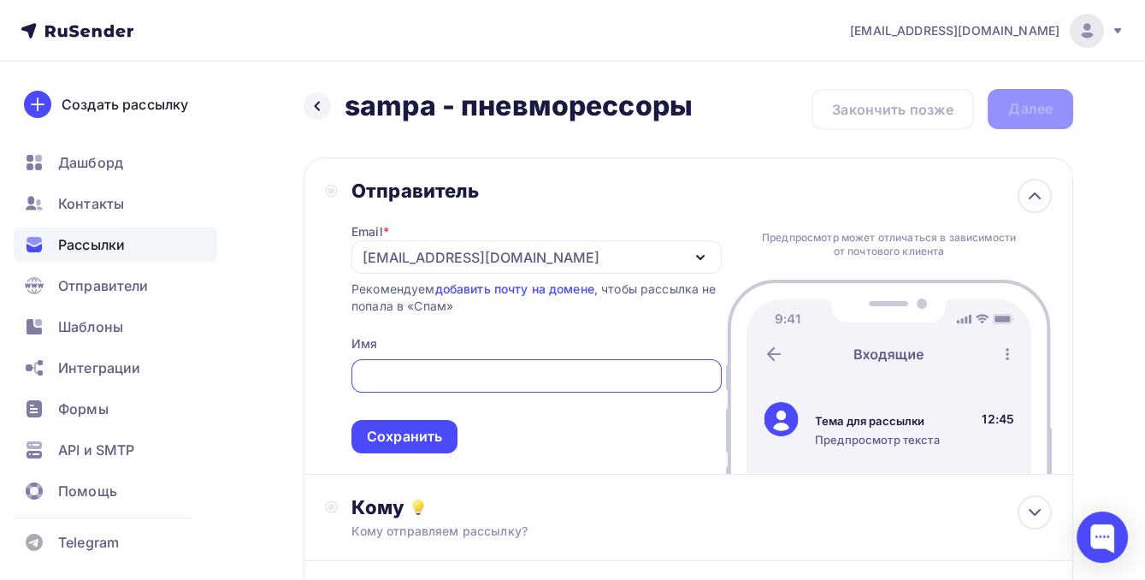
click at [392, 376] on input "text" at bounding box center [536, 376] width 350 height 21
click at [362, 372] on input "БАВ-Движение" at bounding box center [536, 376] width 350 height 21
click at [505, 374] on input "АО "БАВ-Движение" at bounding box center [536, 376] width 350 height 21
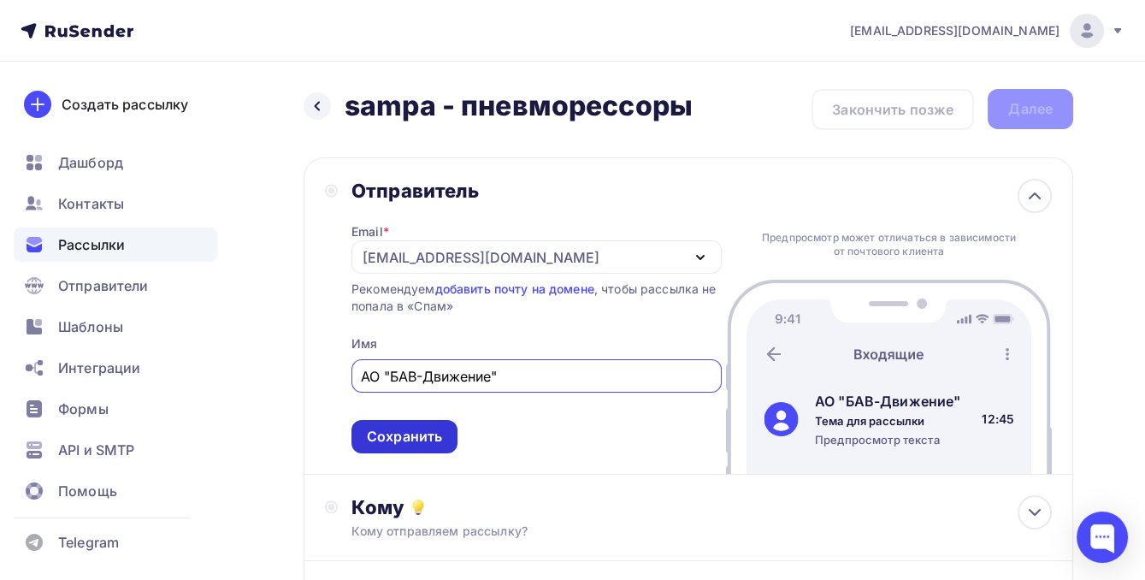
type input "АО "БАВ-Движение""
click at [449, 437] on div "Сохранить" at bounding box center [404, 436] width 106 height 33
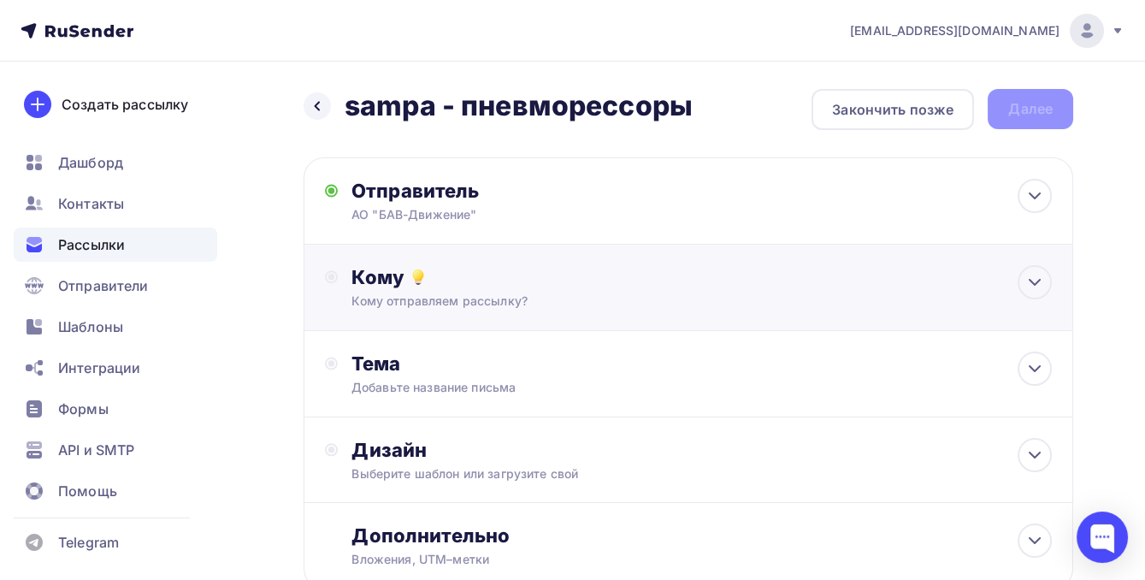
click at [453, 302] on div "Кому отправляем рассылку?" at bounding box center [666, 300] width 630 height 17
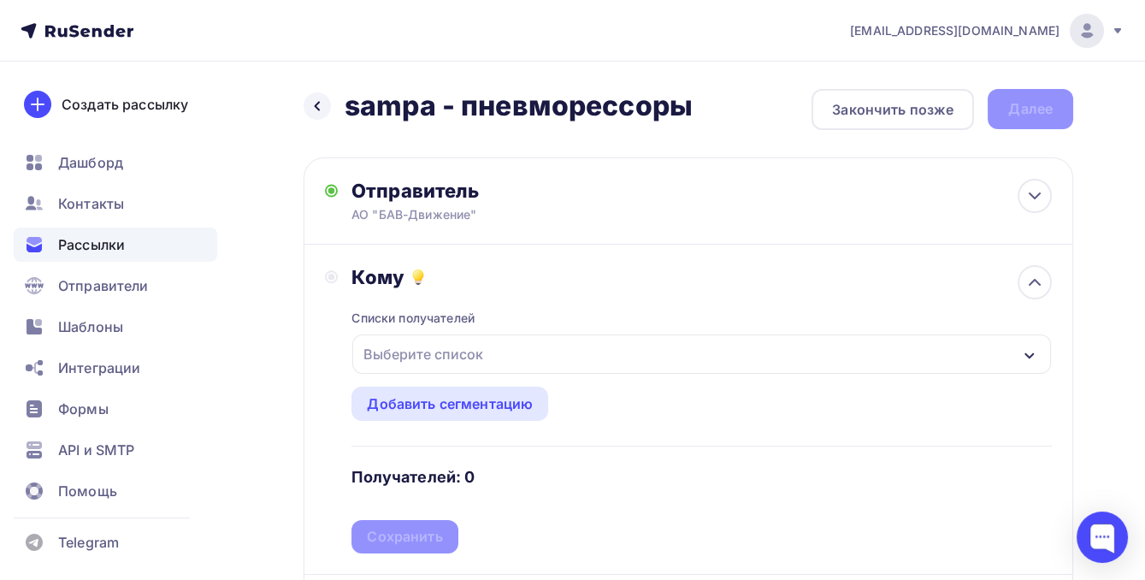
click at [453, 347] on div "Выберите список" at bounding box center [422, 353] width 133 height 31
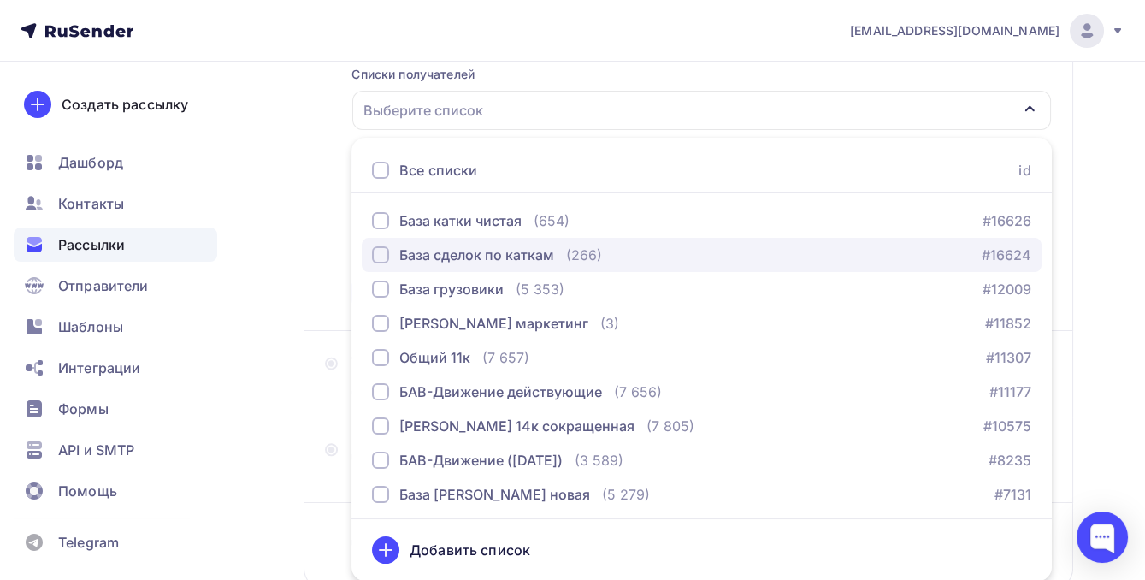
scroll to position [232, 0]
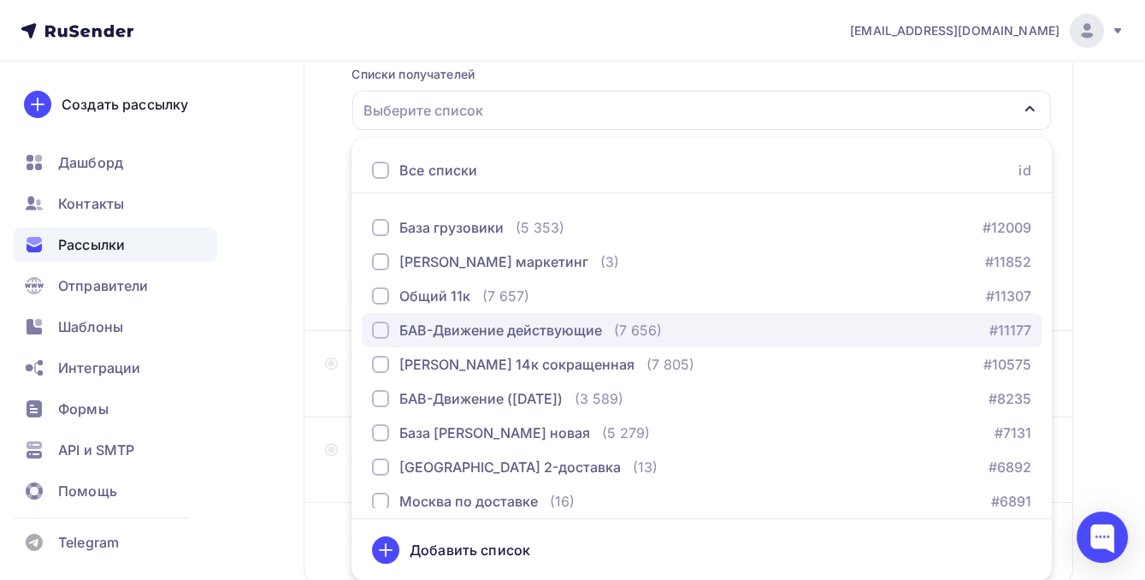
click at [444, 333] on div "БАВ-Движение действующие" at bounding box center [500, 330] width 203 height 21
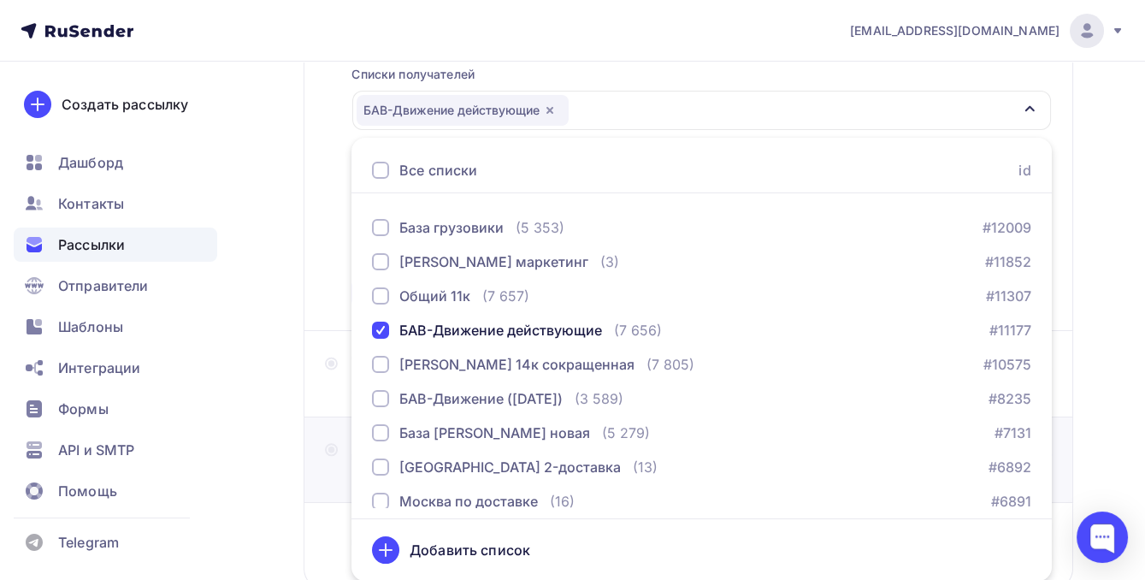
click at [319, 497] on div "Дизайн Выберите шаблон или загрузите свой" at bounding box center [687, 459] width 769 height 85
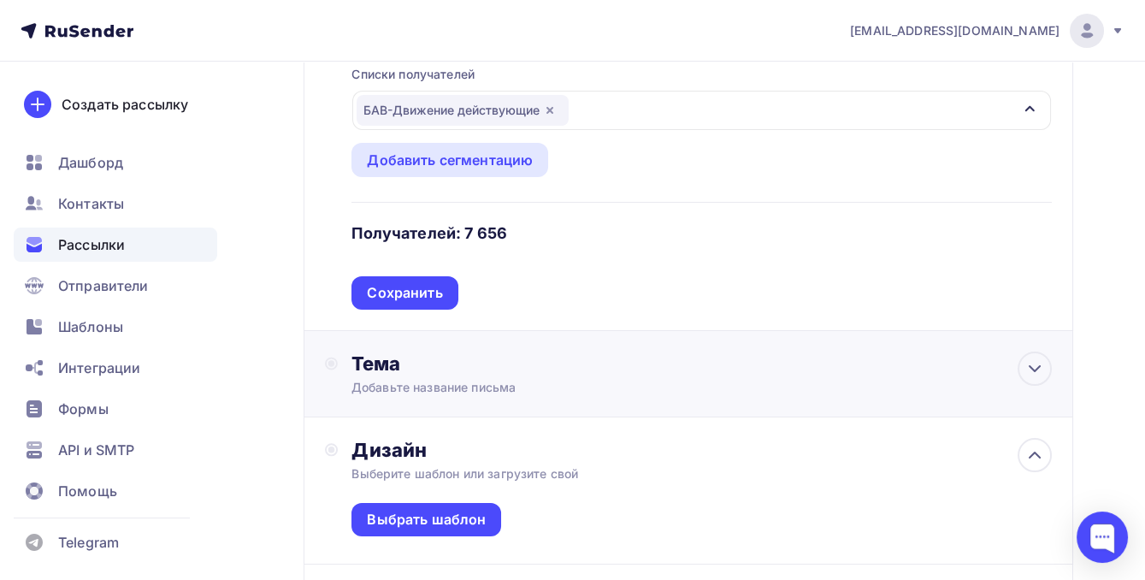
click at [403, 374] on div "Тема" at bounding box center [520, 363] width 338 height 24
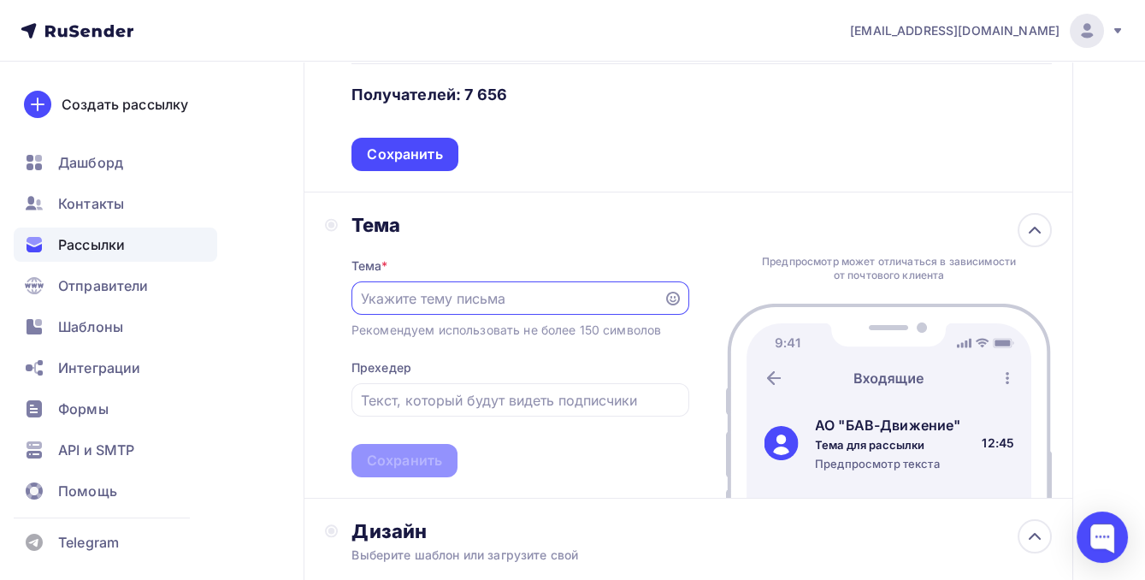
scroll to position [398, 0]
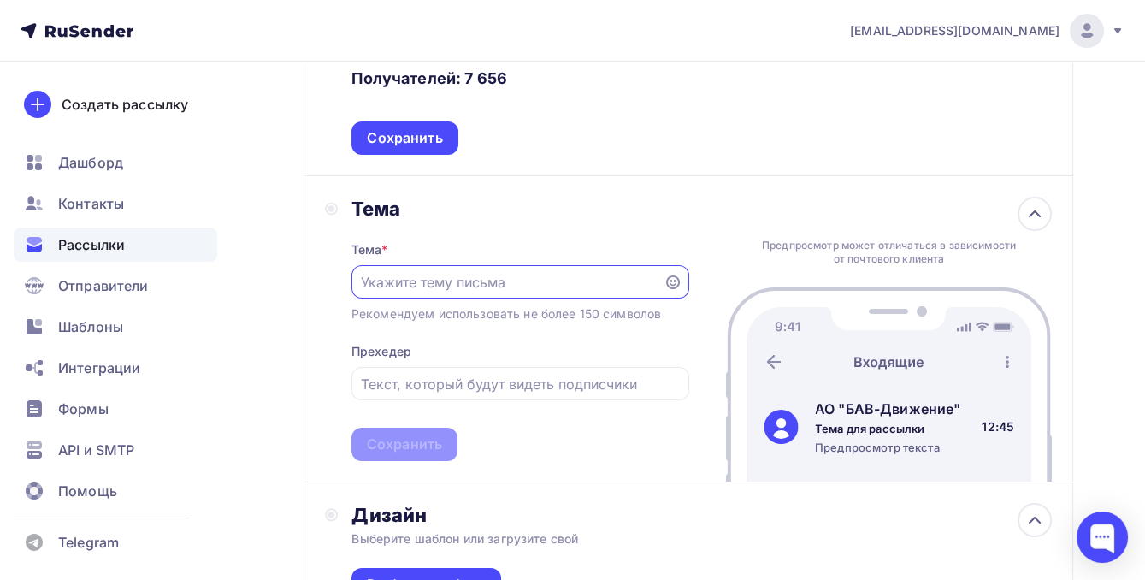
paste input "специальные цены на пневморессоры SAMPA"
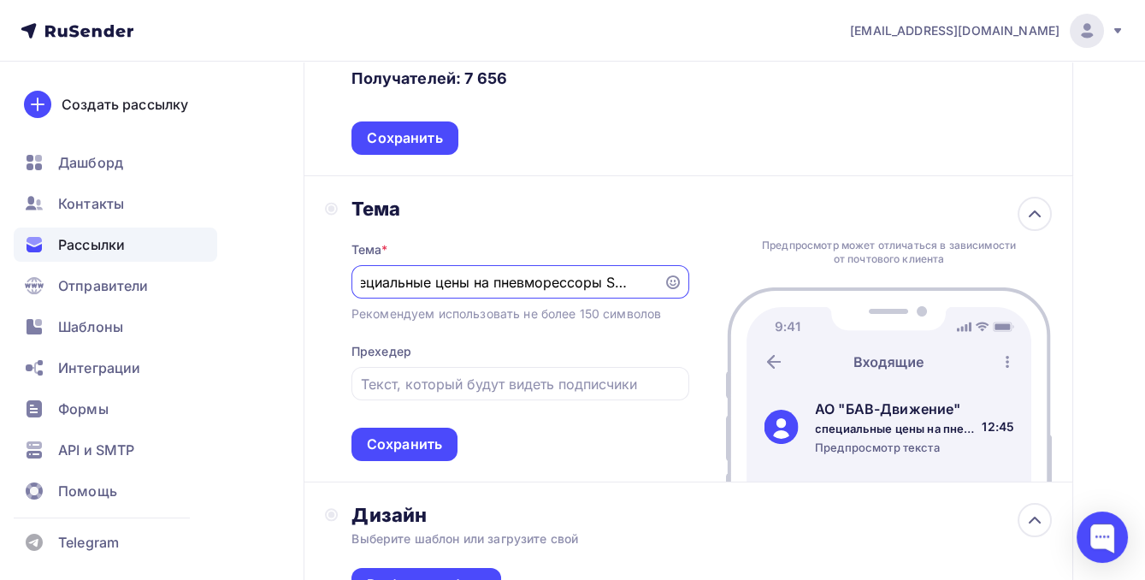
click at [370, 282] on input "специальные цены на пневморессоры SAMPA" at bounding box center [507, 282] width 292 height 21
type input "Специальные цены на пневморессоры SAMPA"
click at [472, 386] on input "text" at bounding box center [520, 384] width 318 height 21
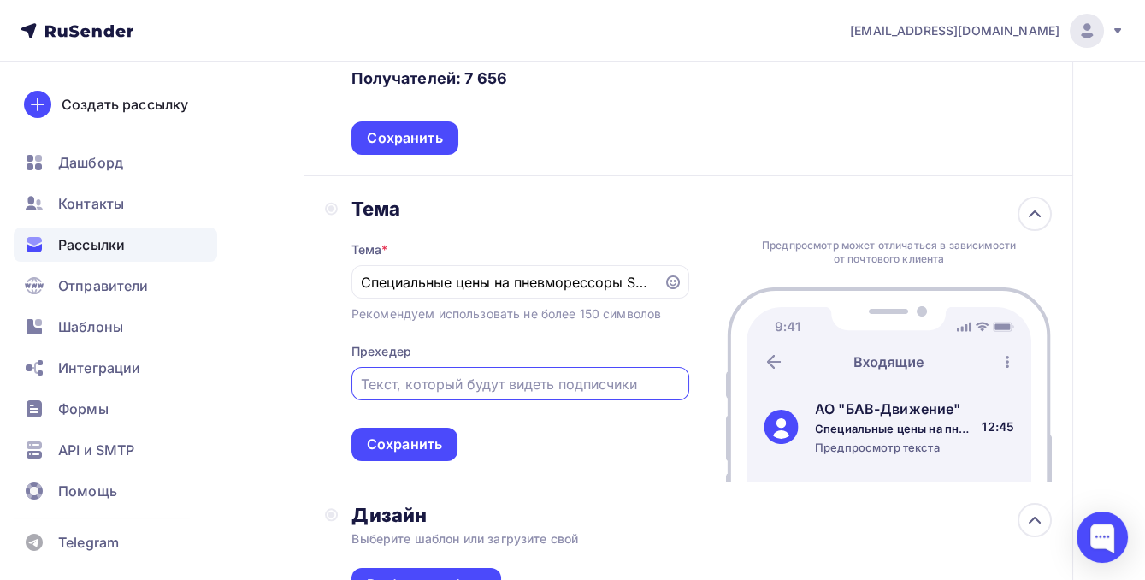
paste input "Сентябрь — лучшее время для обновления пневмосистемы"
click at [362, 383] on input "Сентябрь — лучшее время для обновления пневмосистемы," at bounding box center [520, 384] width 318 height 21
paste input "Не упустите момент сделать выгодное приобретение!"
type input "Не упустите момент сделать выгодное приобретение! Сентябрь — лучшее время для о…"
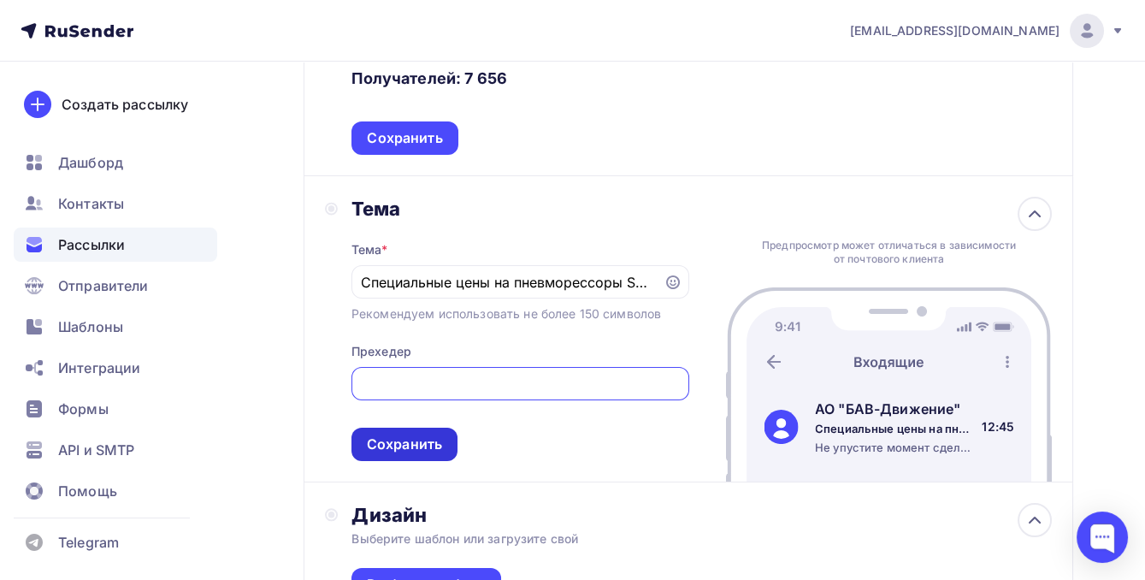
scroll to position [0, 0]
click at [385, 448] on div "Сохранить" at bounding box center [404, 444] width 75 height 20
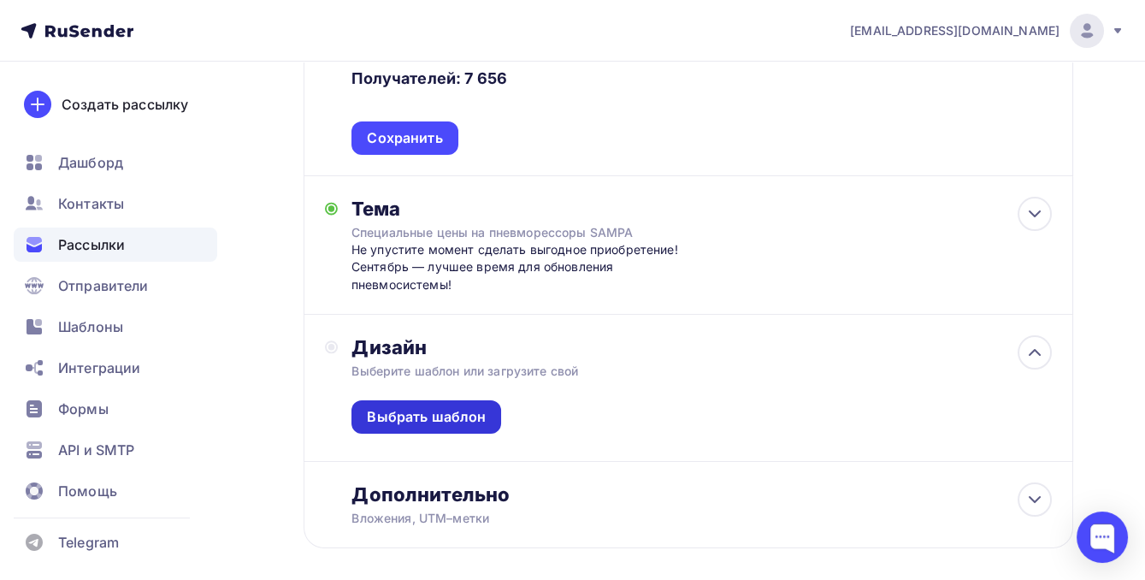
click at [385, 419] on div "Выбрать шаблон" at bounding box center [426, 417] width 119 height 20
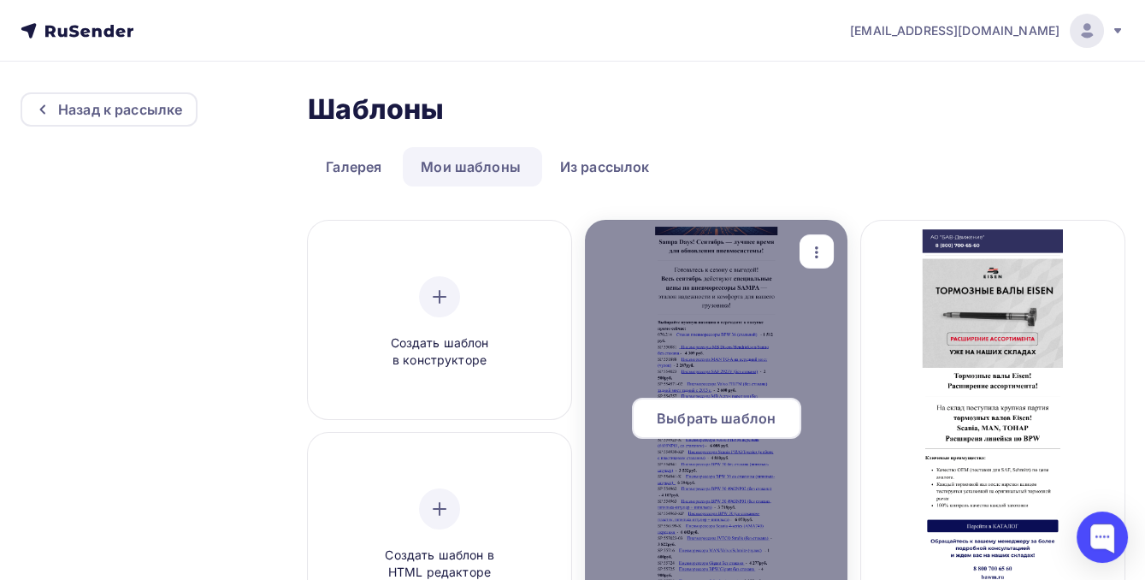
click at [737, 386] on div at bounding box center [716, 425] width 263 height 410
click at [733, 412] on span "Выбрать шаблон" at bounding box center [715, 418] width 119 height 21
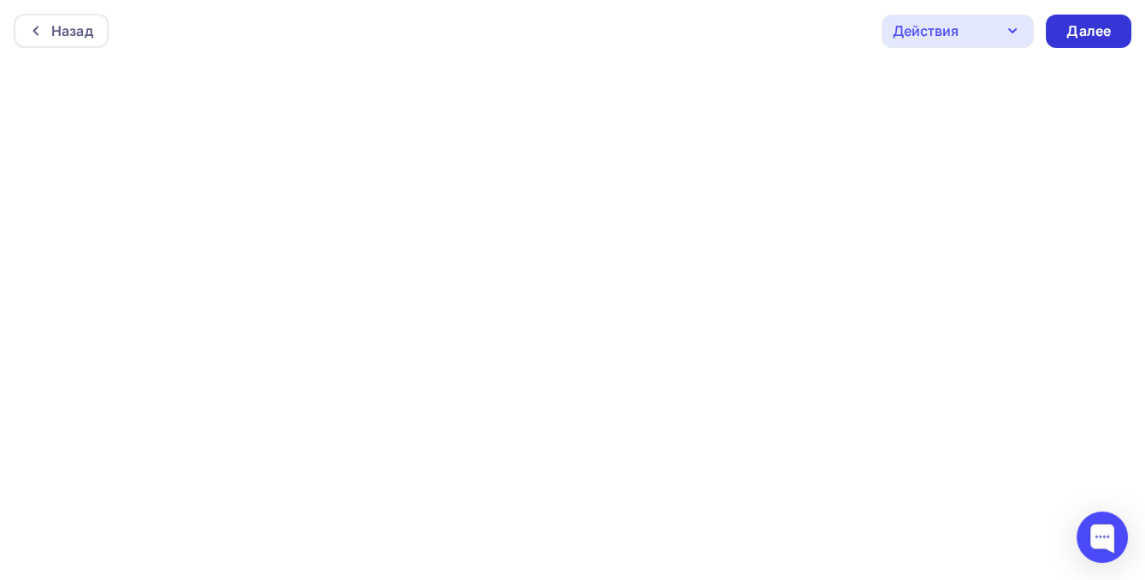
click at [1108, 24] on div "Далее" at bounding box center [1088, 31] width 44 height 20
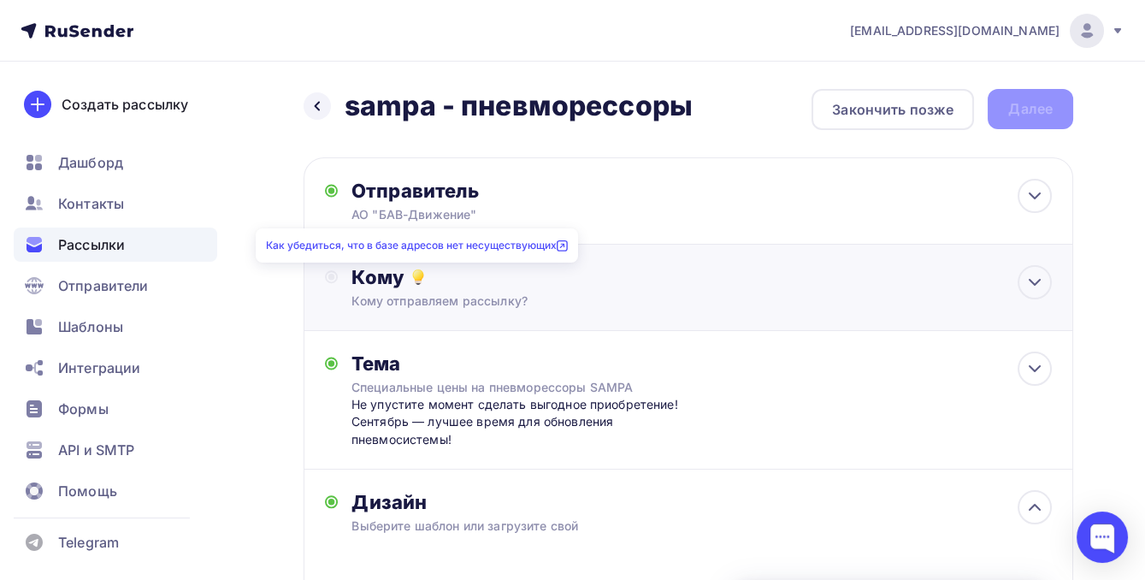
click at [421, 285] on icon at bounding box center [418, 277] width 21 height 21
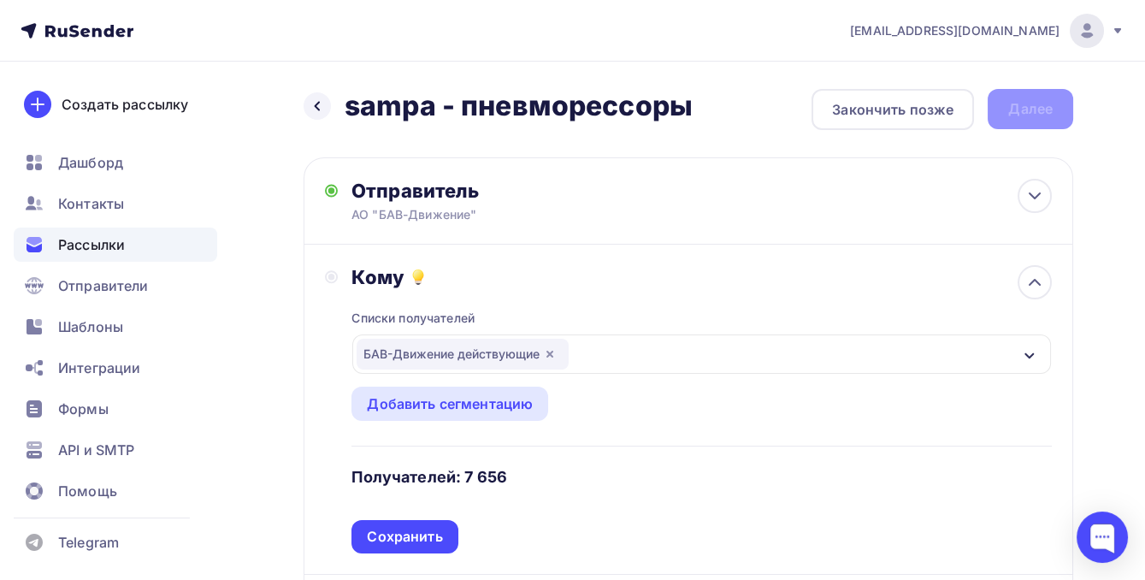
click at [420, 356] on div "БАВ-Движение действующие" at bounding box center [462, 353] width 212 height 31
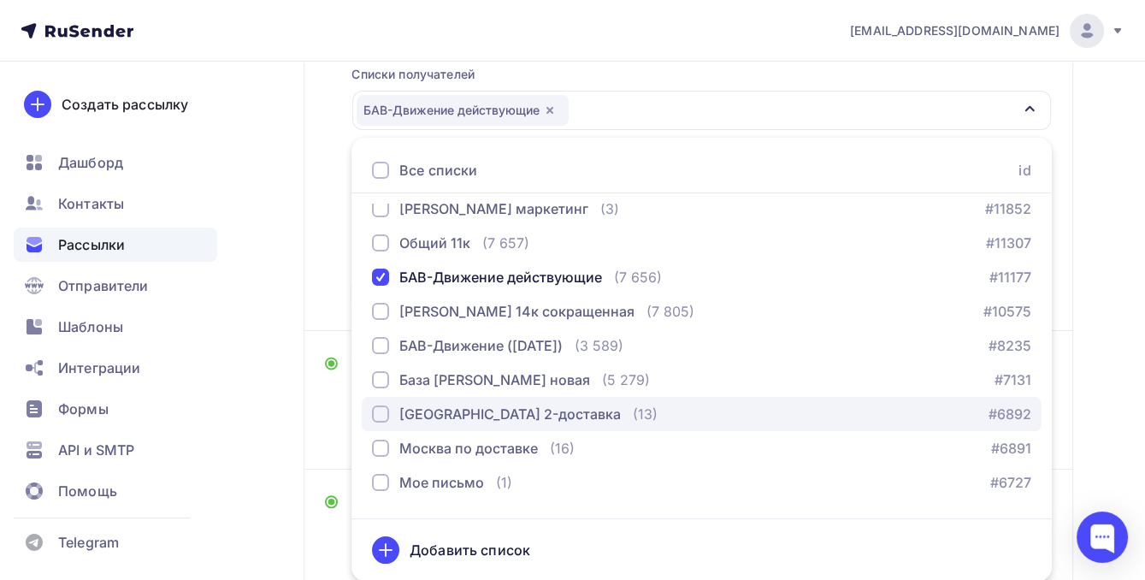
scroll to position [310, 0]
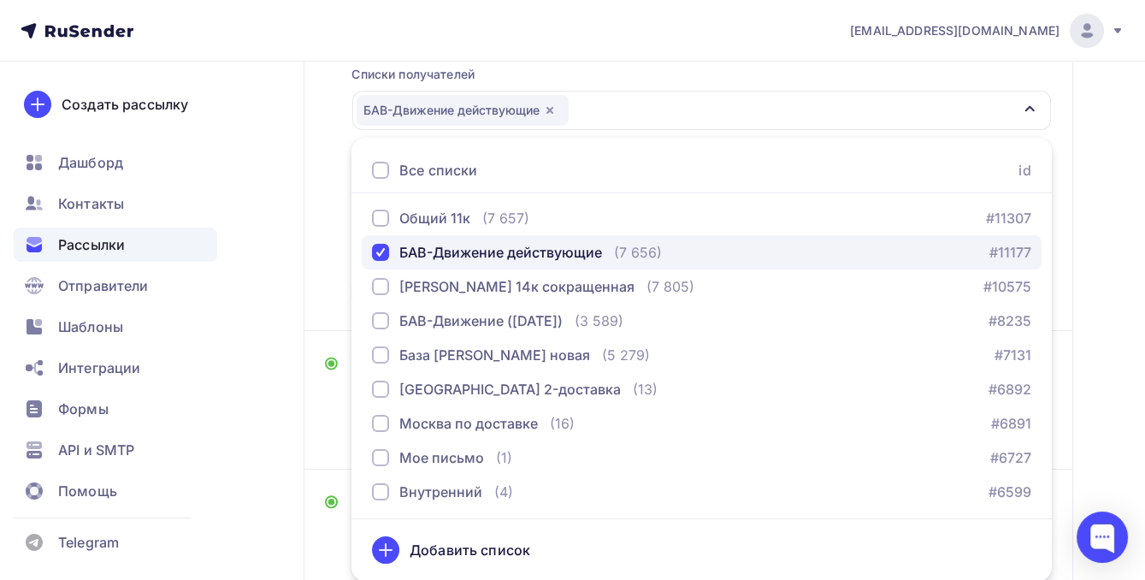
click at [446, 244] on div "БАВ-Движение действующие" at bounding box center [500, 252] width 203 height 21
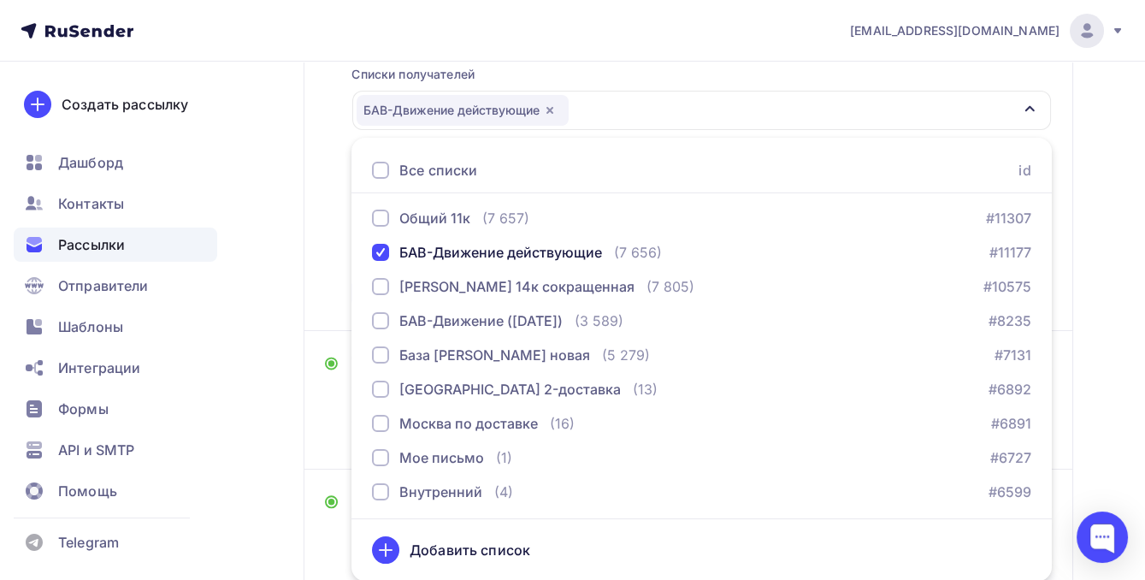
click at [330, 251] on div "Кому Списки получателей БАВ-Движение действующие Все списки id 2 ГИС/Яндекс Цен…" at bounding box center [688, 165] width 727 height 288
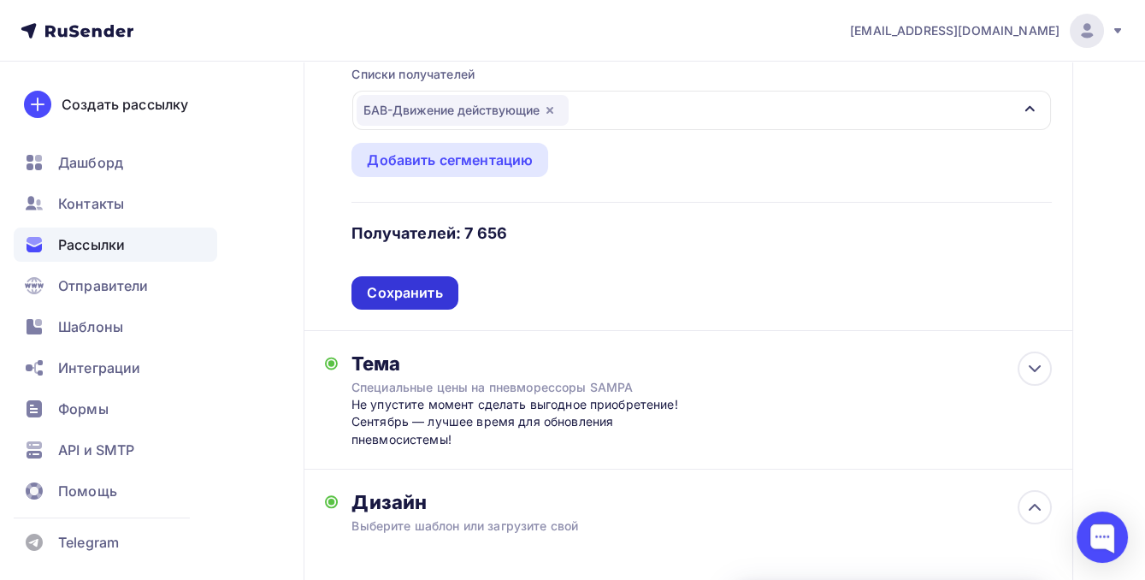
click at [374, 289] on div "Сохранить" at bounding box center [404, 293] width 75 height 20
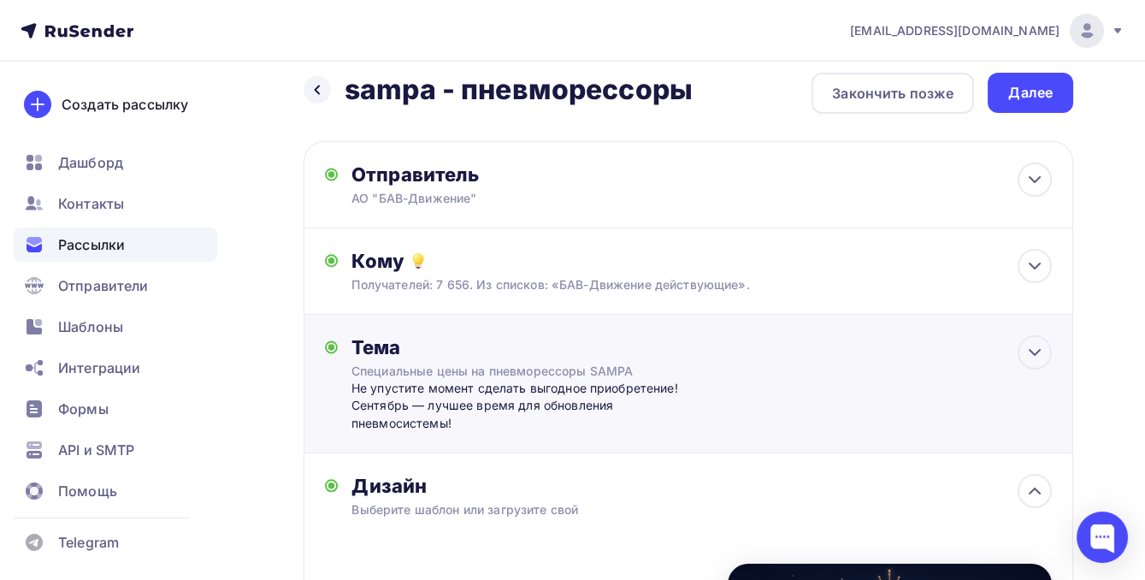
scroll to position [0, 0]
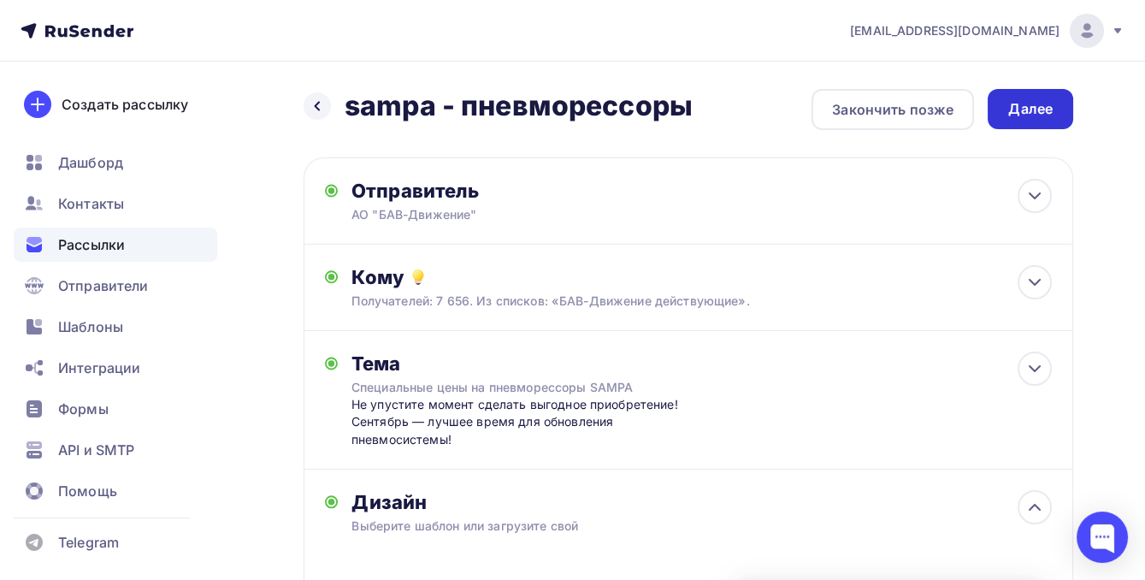
click at [1027, 106] on div "Далее" at bounding box center [1030, 109] width 44 height 20
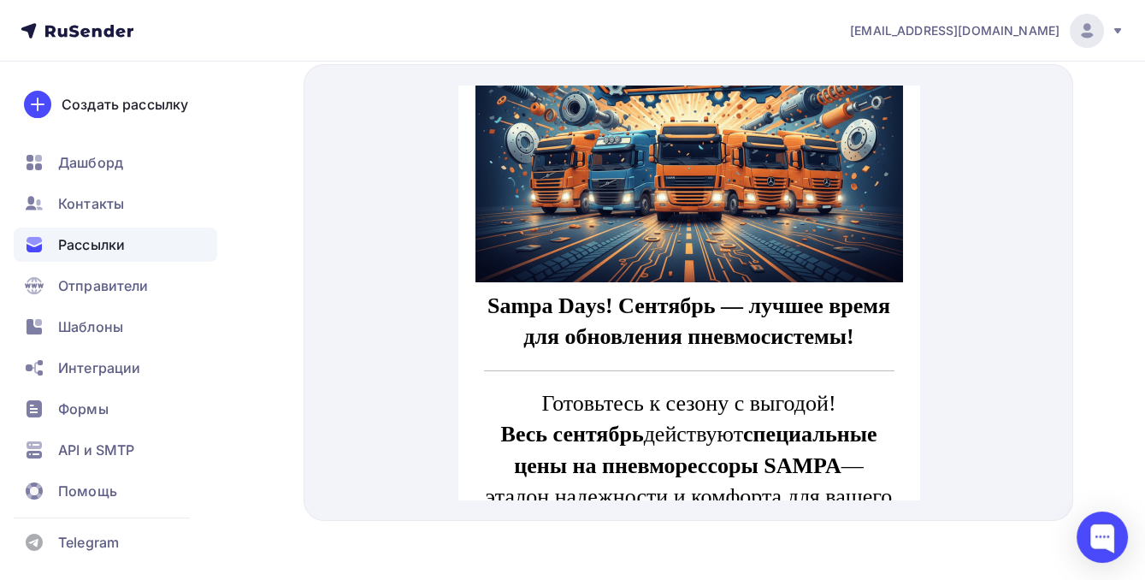
scroll to position [232, 0]
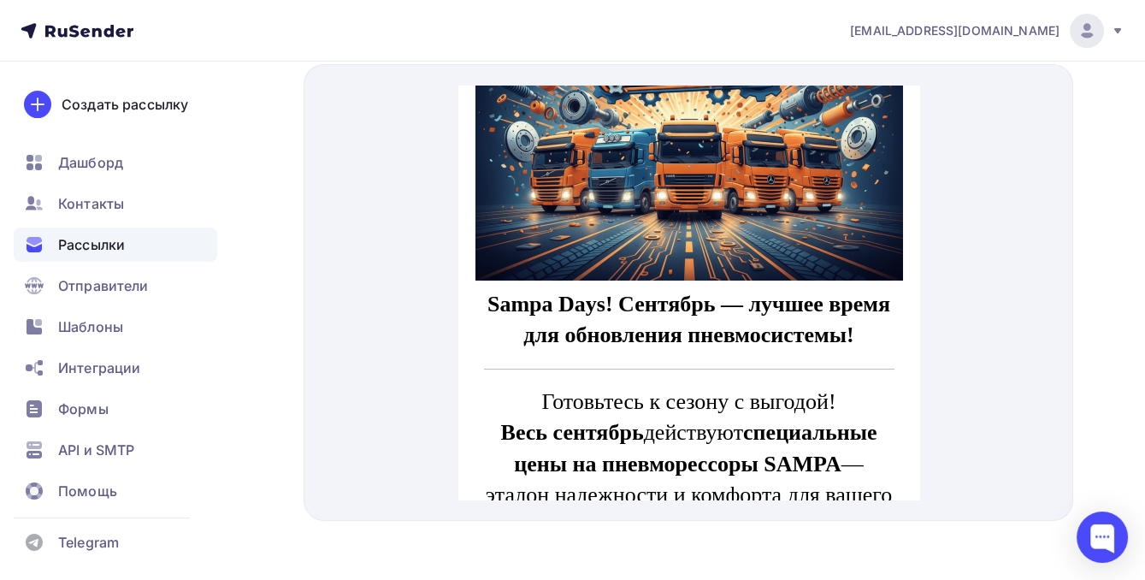
click at [762, 222] on img at bounding box center [687, 45] width 427 height 427
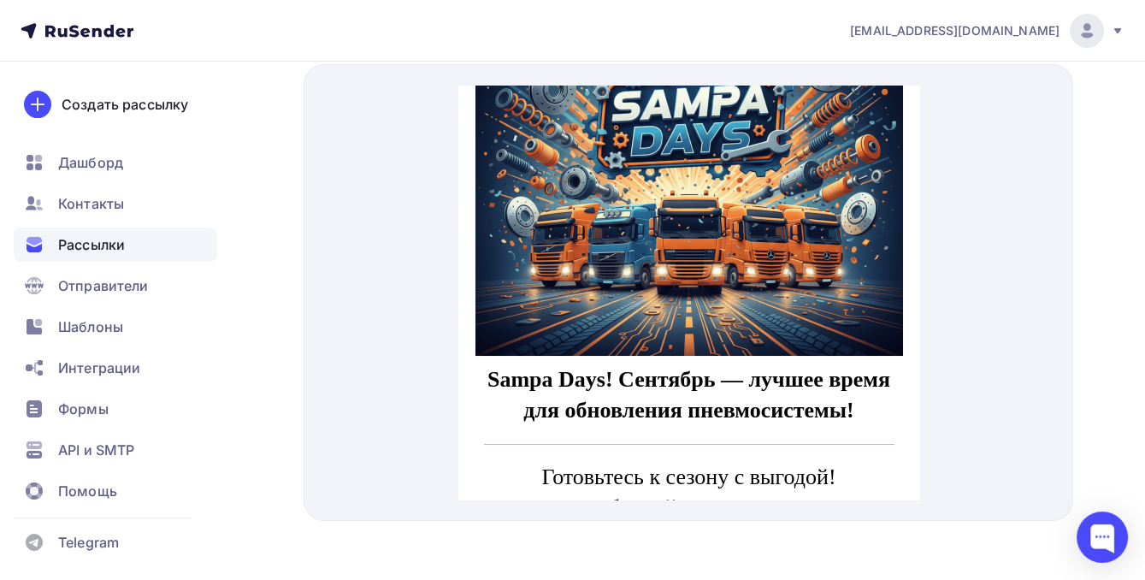
scroll to position [155, 0]
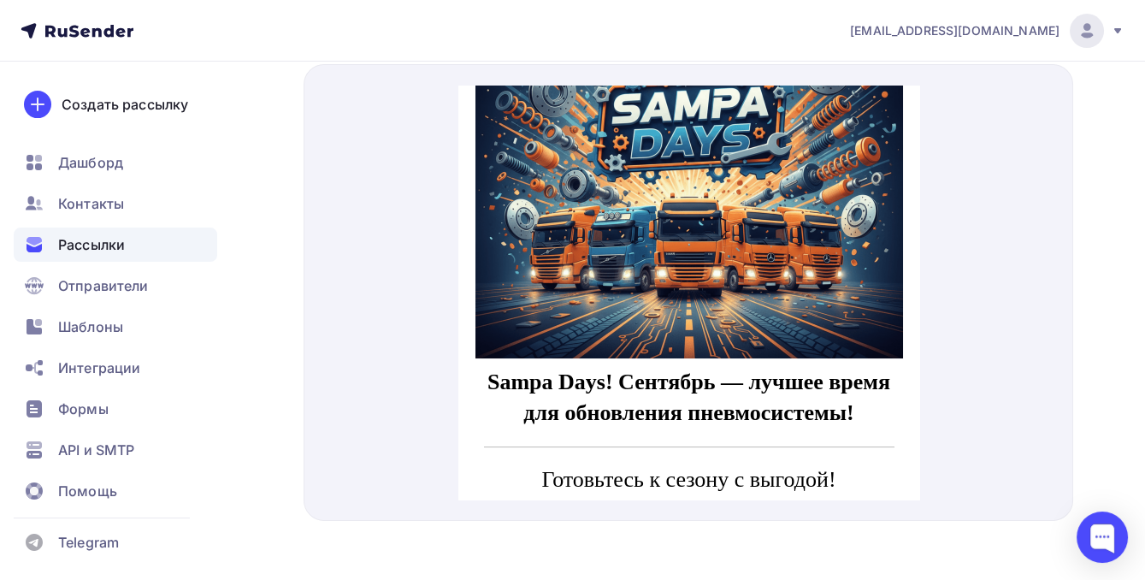
click at [750, 262] on img at bounding box center [687, 123] width 427 height 427
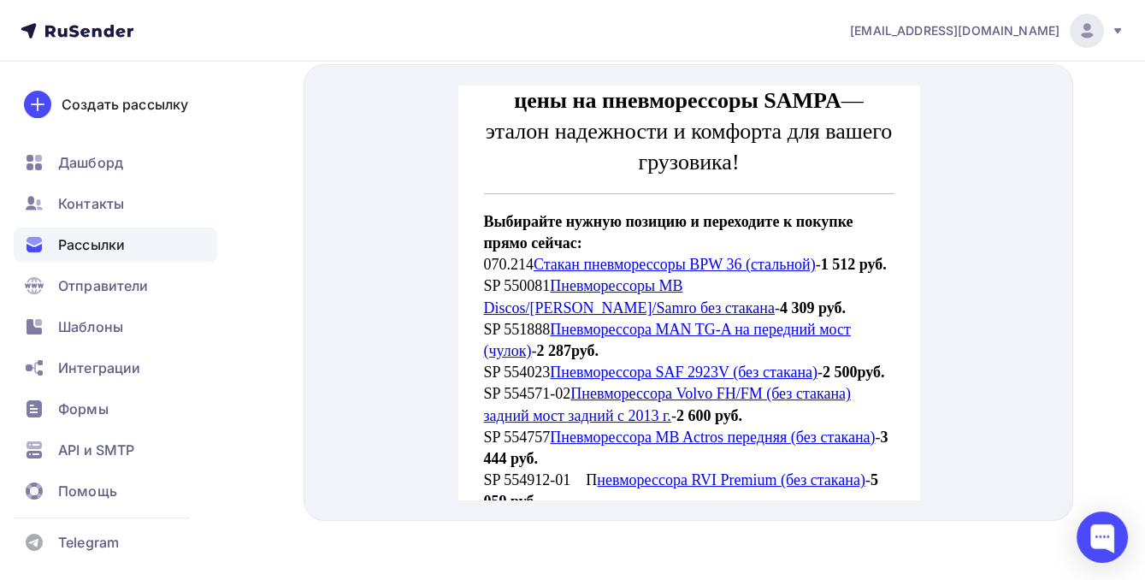
scroll to position [621, 0]
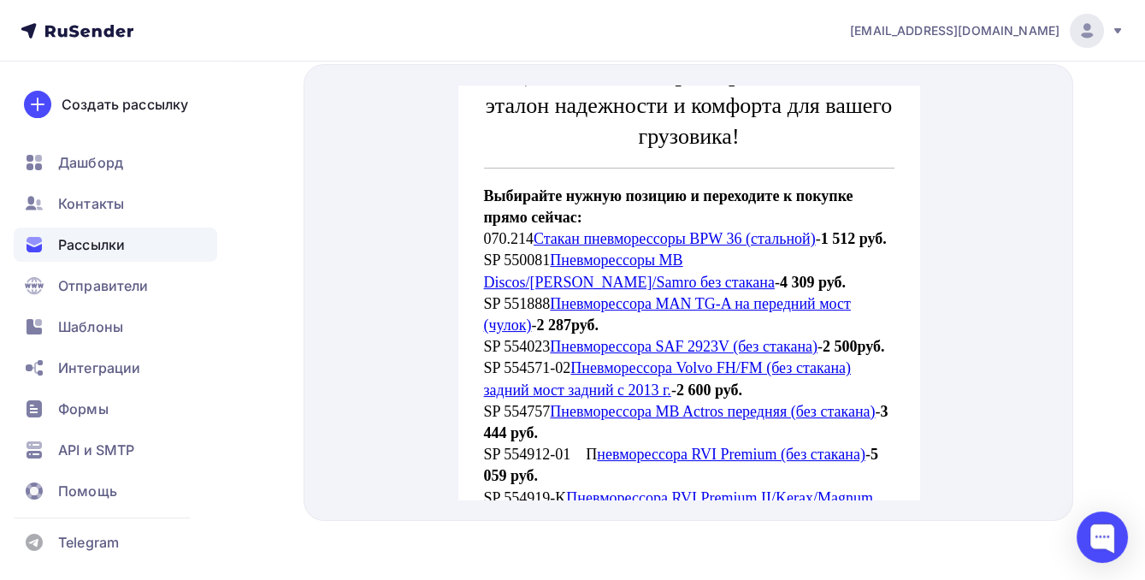
click at [692, 334] on link "Пневморессора SAF 2923V (без стакана)" at bounding box center [683, 325] width 268 height 17
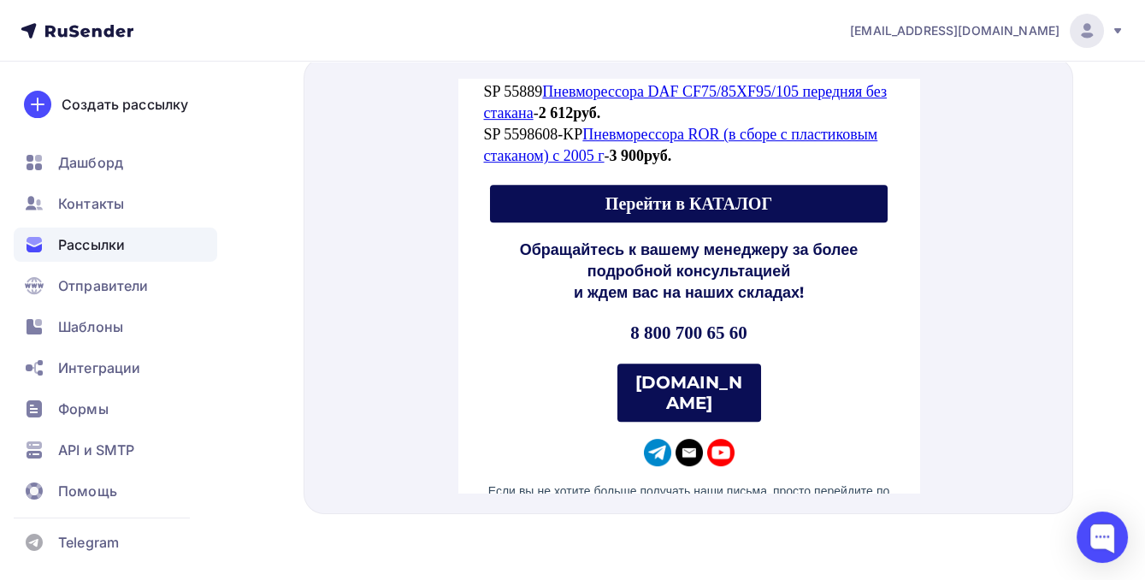
scroll to position [1767, 0]
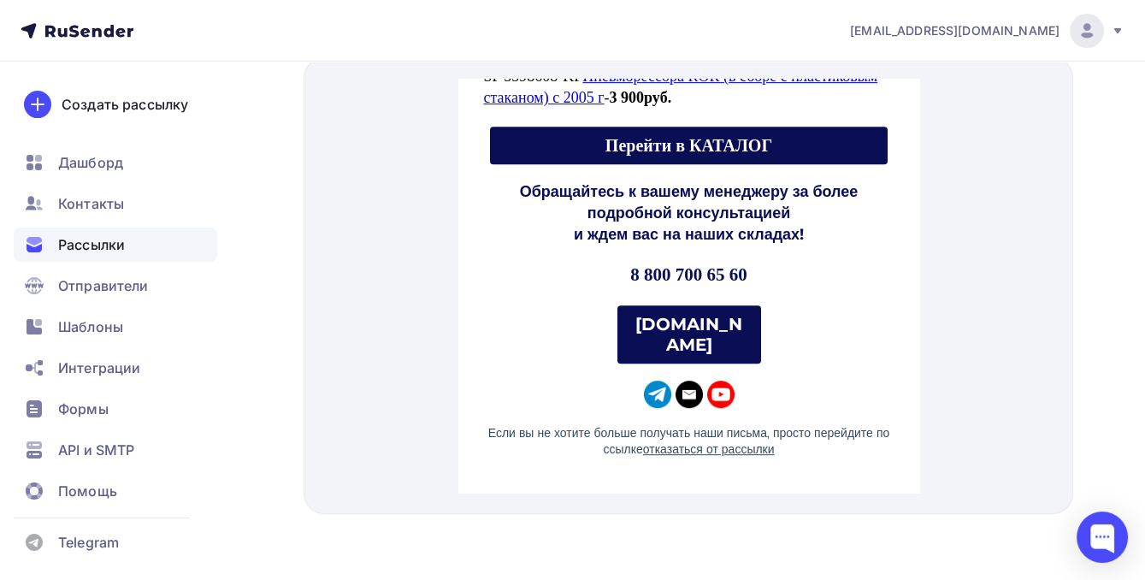
click at [743, 134] on span "Перейти в КАТАЛОГ" at bounding box center [687, 124] width 167 height 19
click at [648, 331] on strong "[DOMAIN_NAME]" at bounding box center [687, 313] width 107 height 41
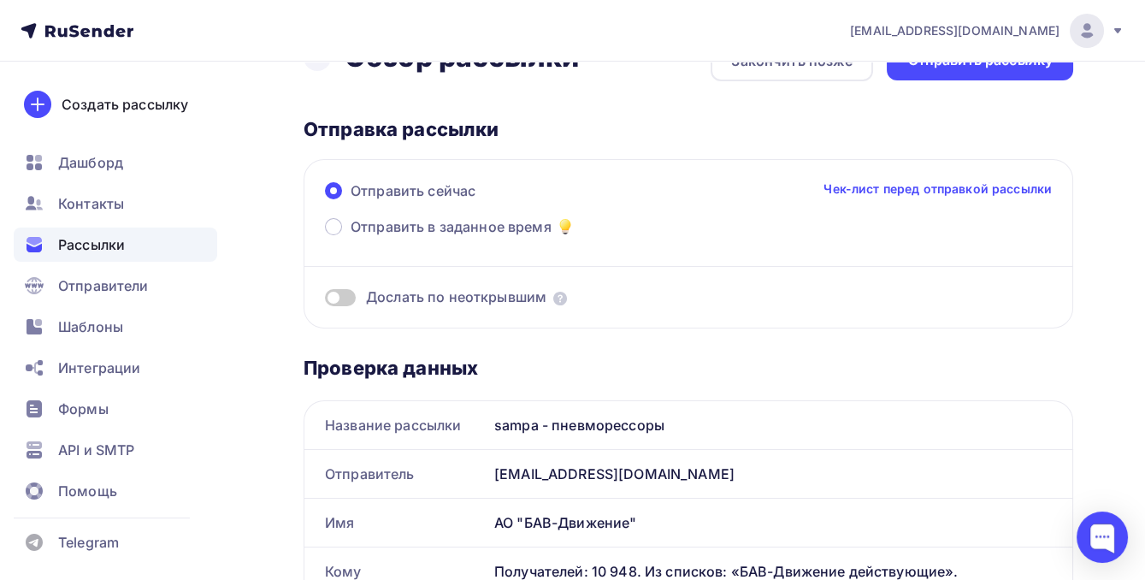
scroll to position [0, 0]
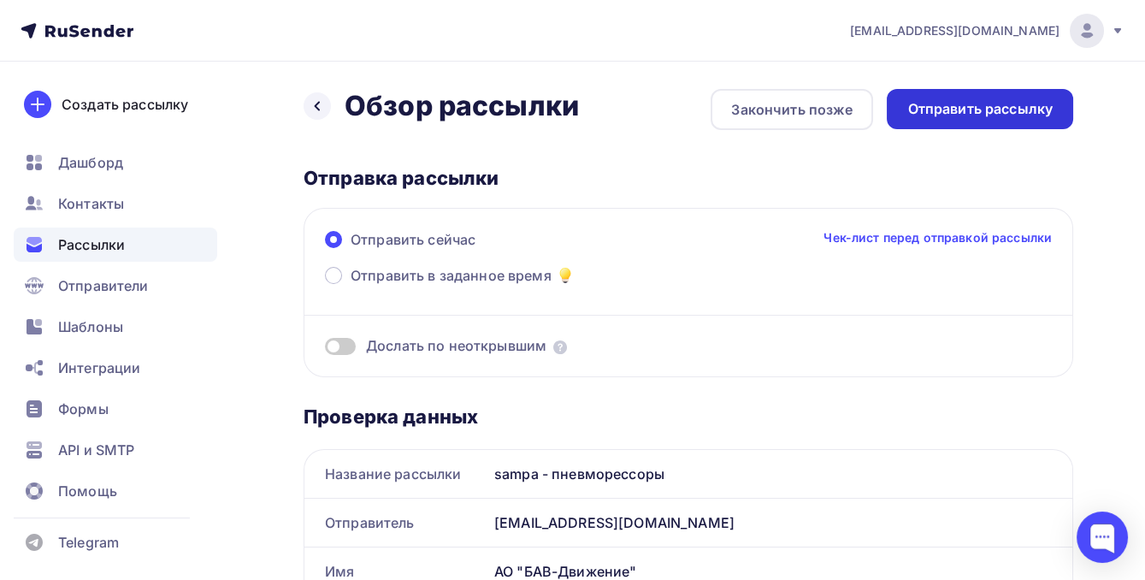
click at [998, 115] on div "Отправить рассылку" at bounding box center [979, 109] width 145 height 20
